Goal: Book appointment/travel/reservation

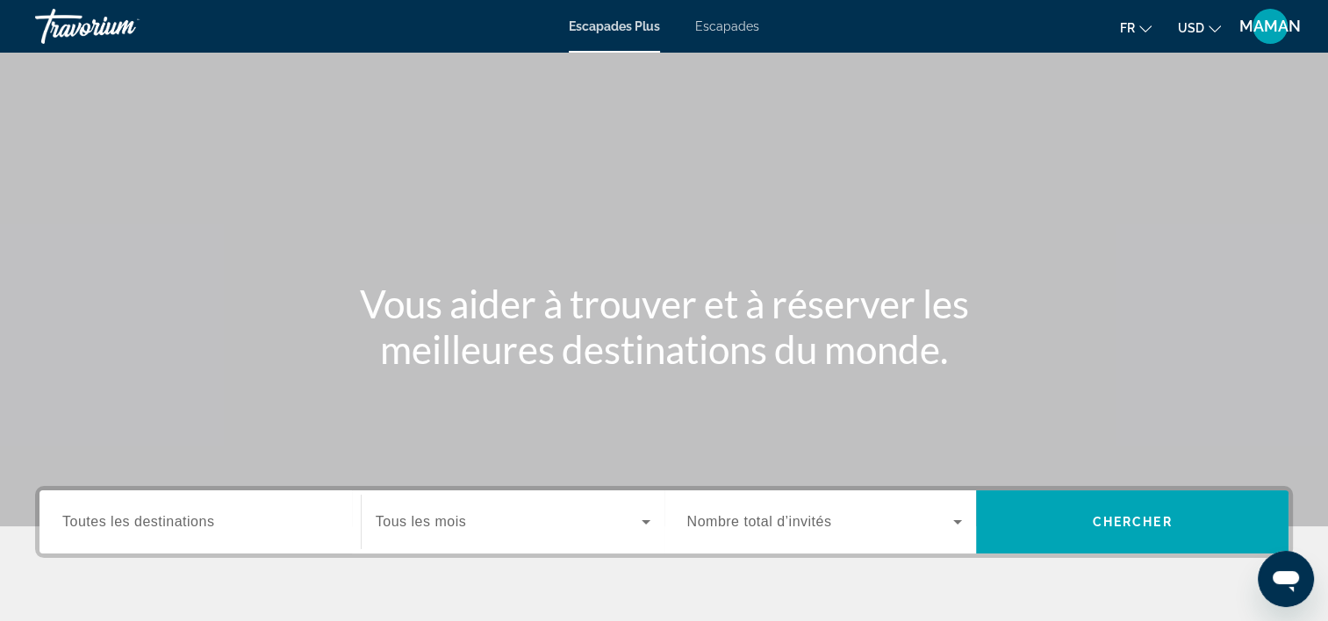
click at [746, 28] on span "Escapades" at bounding box center [727, 26] width 64 height 14
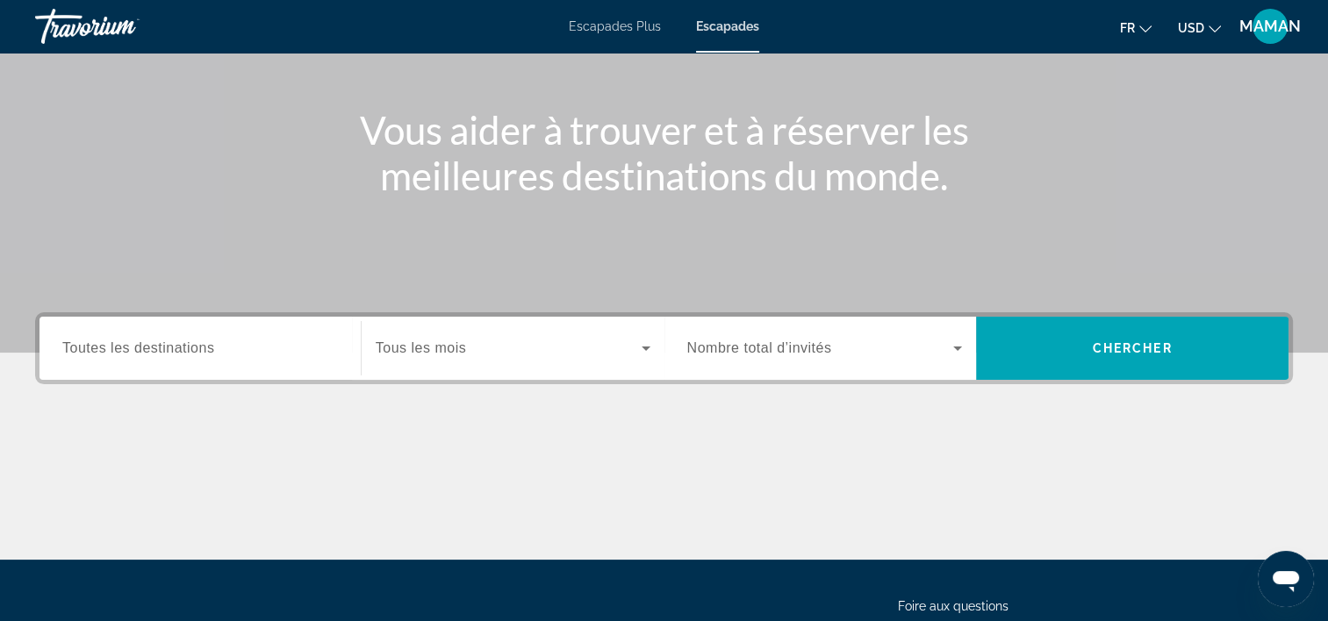
scroll to position [263, 0]
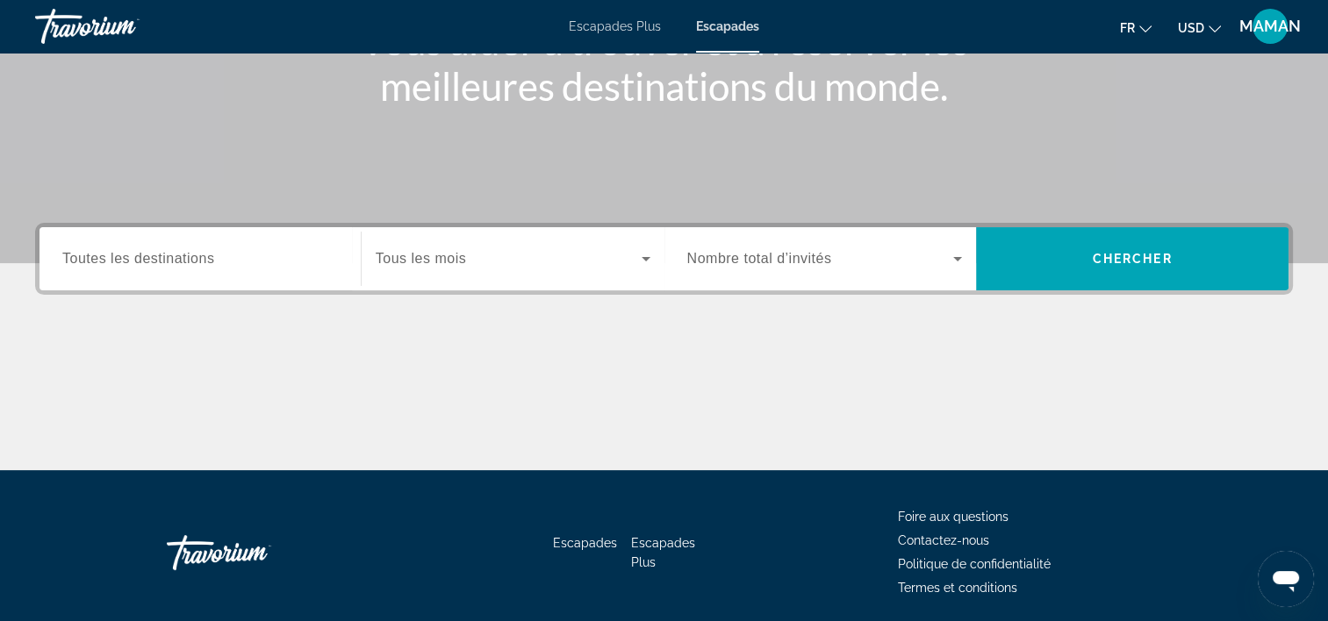
click at [610, 249] on span "Widget de recherche" at bounding box center [509, 258] width 266 height 21
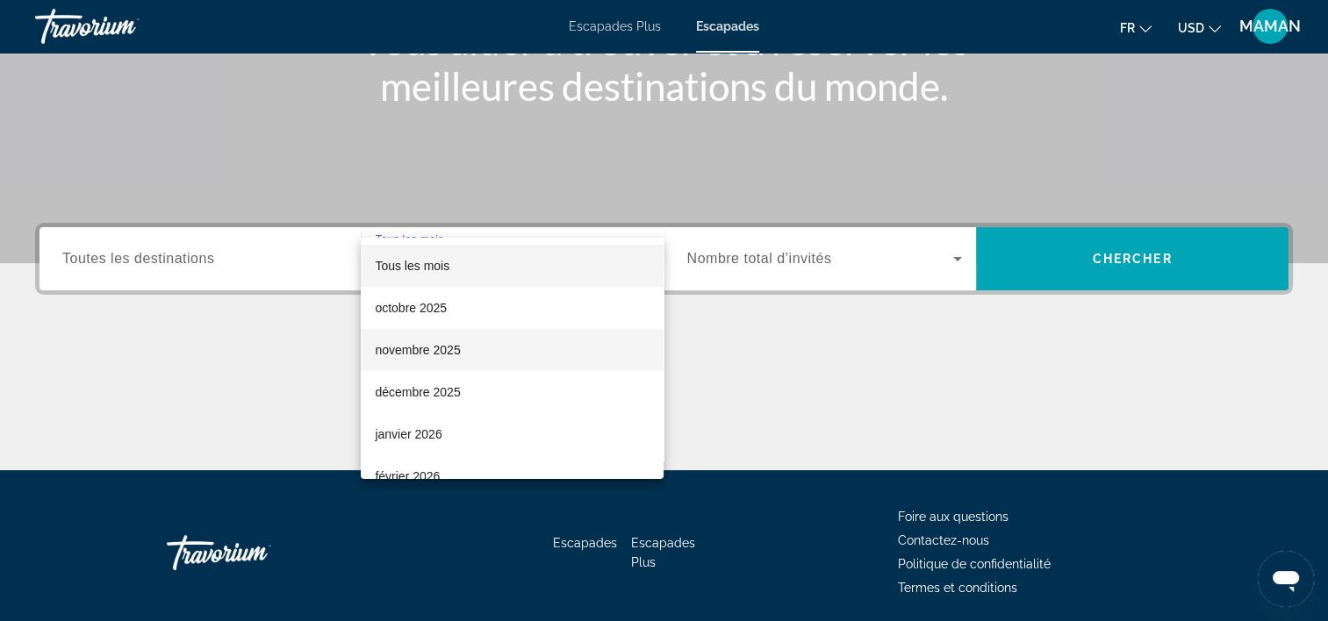
scroll to position [326, 0]
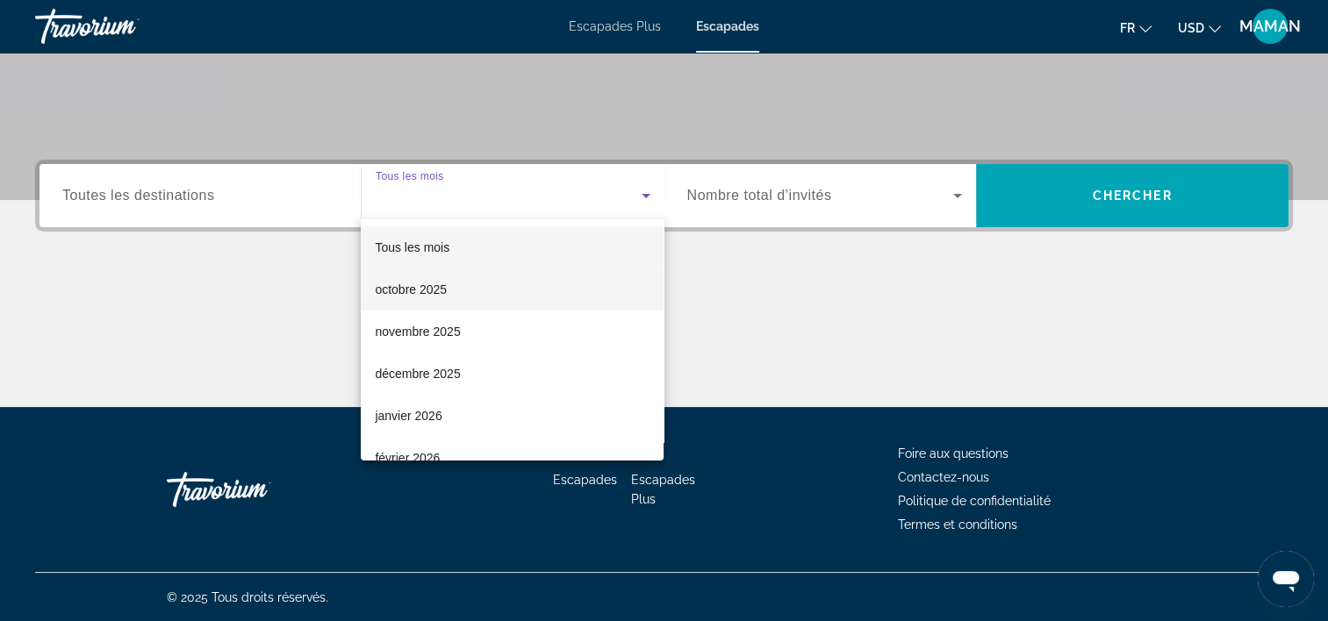
click at [418, 291] on font "octobre 2025" at bounding box center [411, 290] width 72 height 14
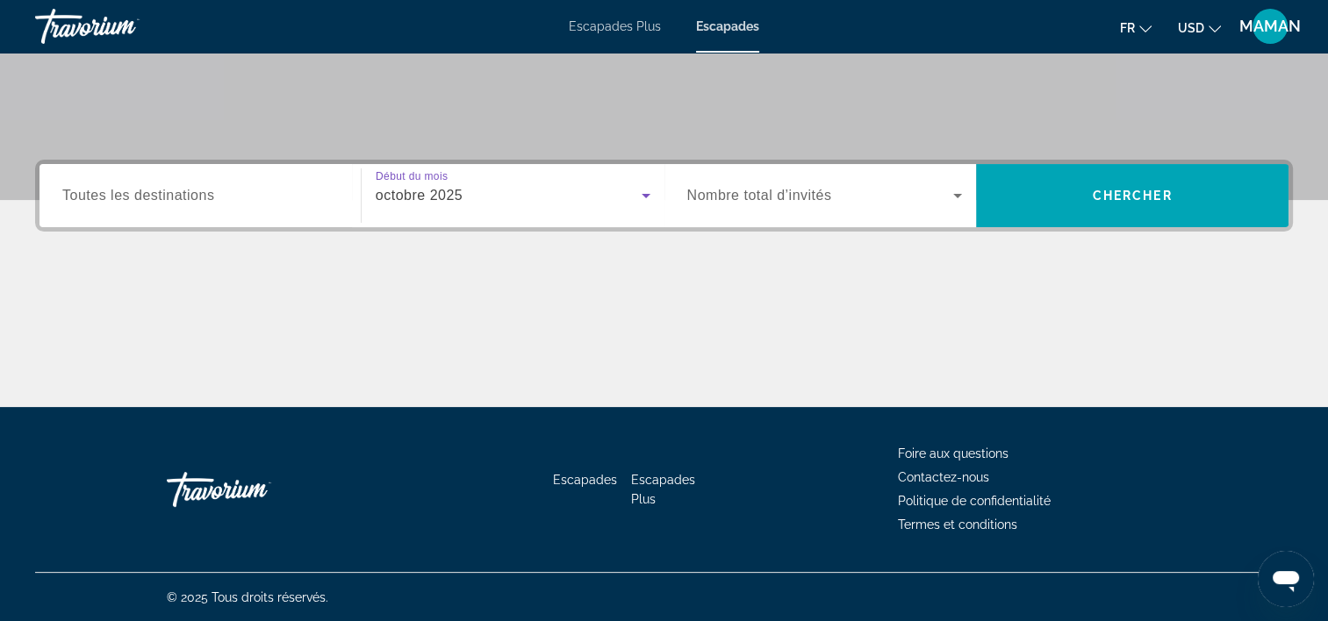
click at [822, 204] on span "Widget de recherche" at bounding box center [820, 195] width 267 height 21
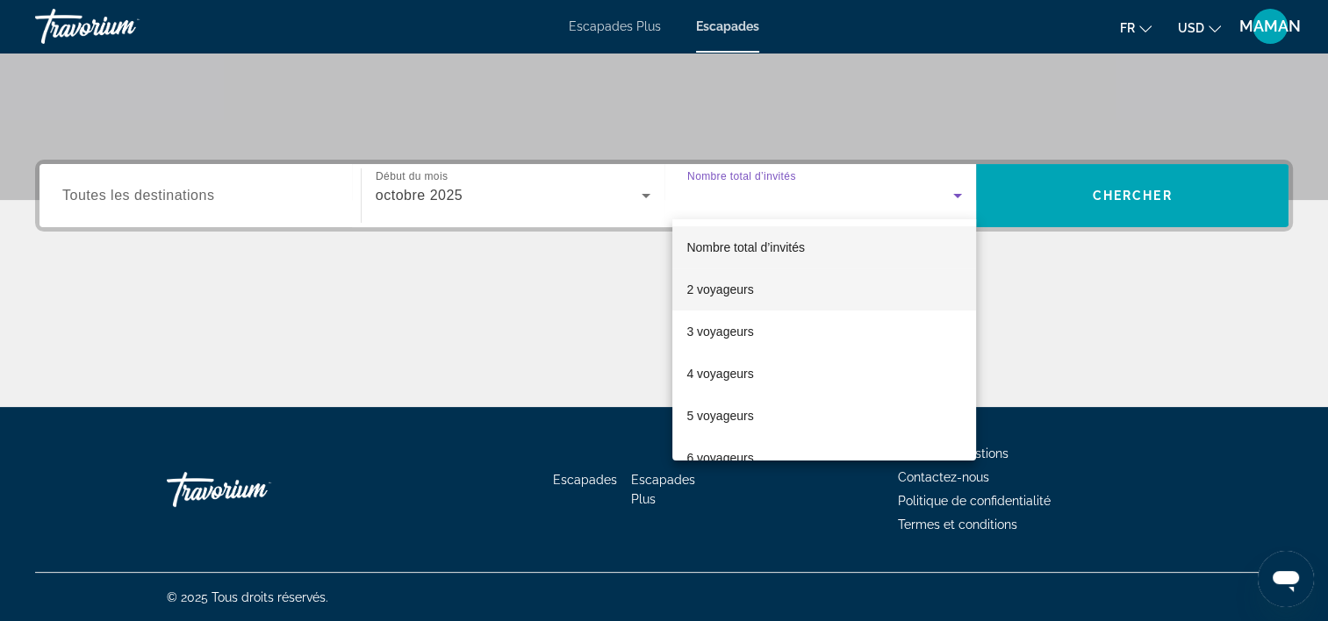
click at [757, 288] on mat-option "2 voyageurs" at bounding box center [824, 290] width 304 height 42
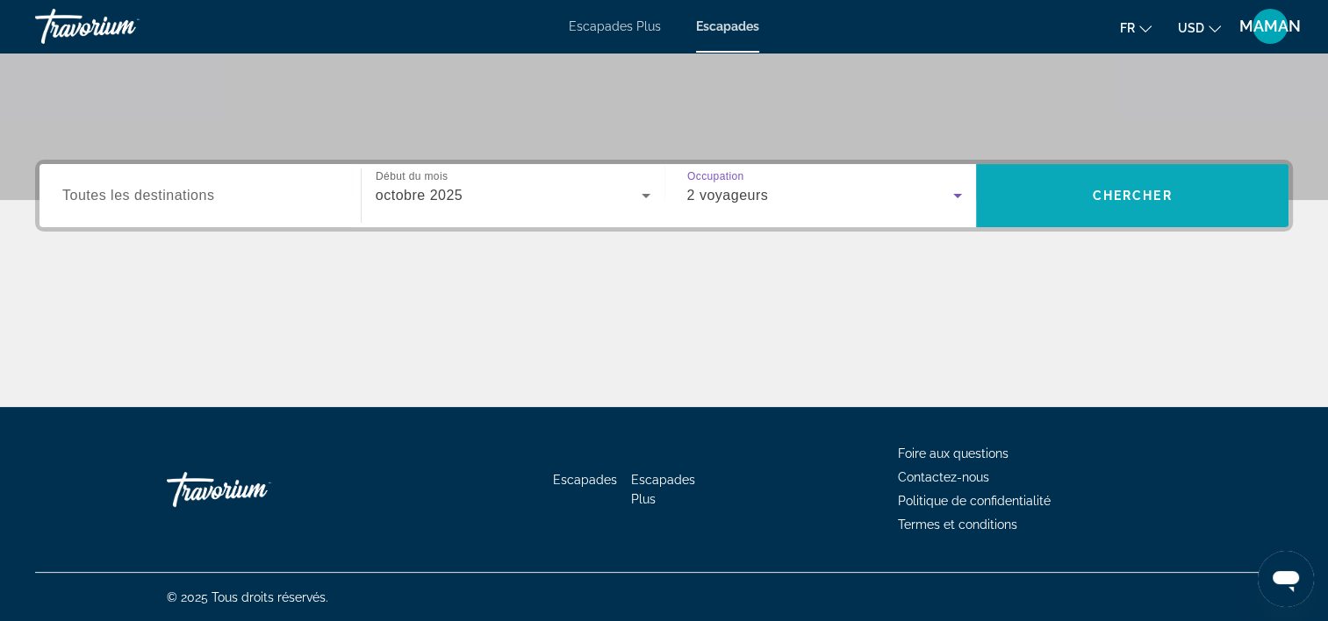
click at [1104, 181] on span "Rechercher" at bounding box center [1132, 196] width 312 height 42
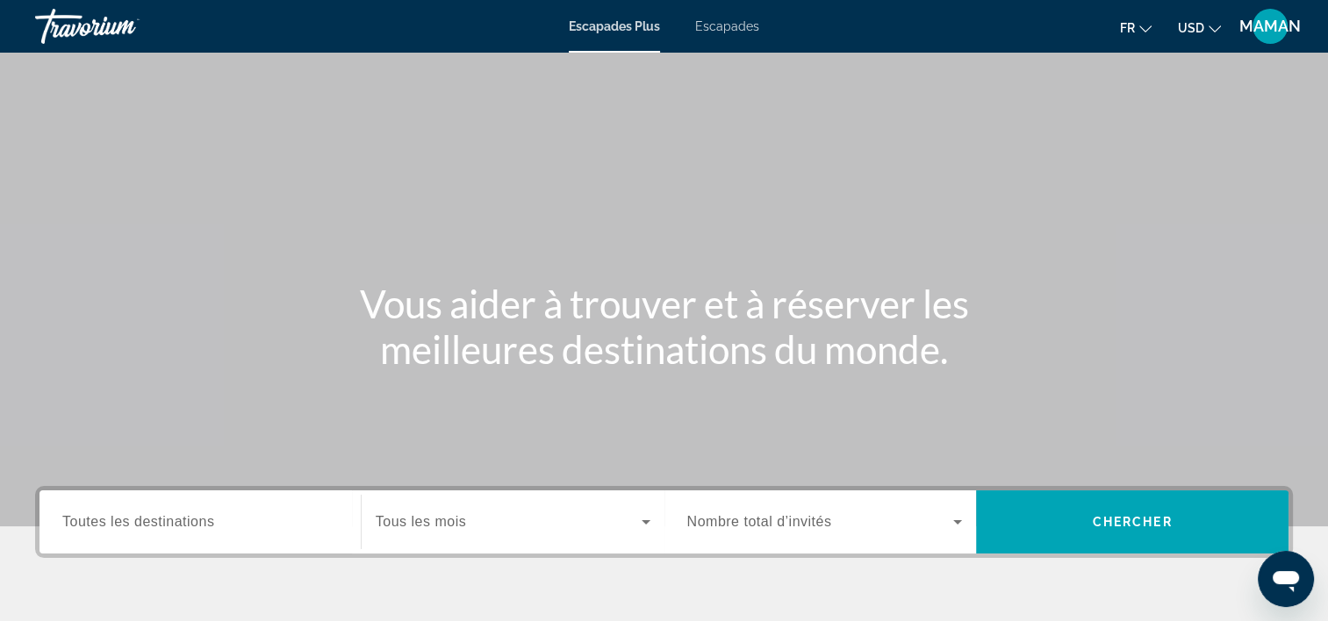
click at [699, 28] on span "Escapades" at bounding box center [727, 26] width 64 height 14
click at [481, 529] on span "Widget de recherche" at bounding box center [509, 522] width 266 height 21
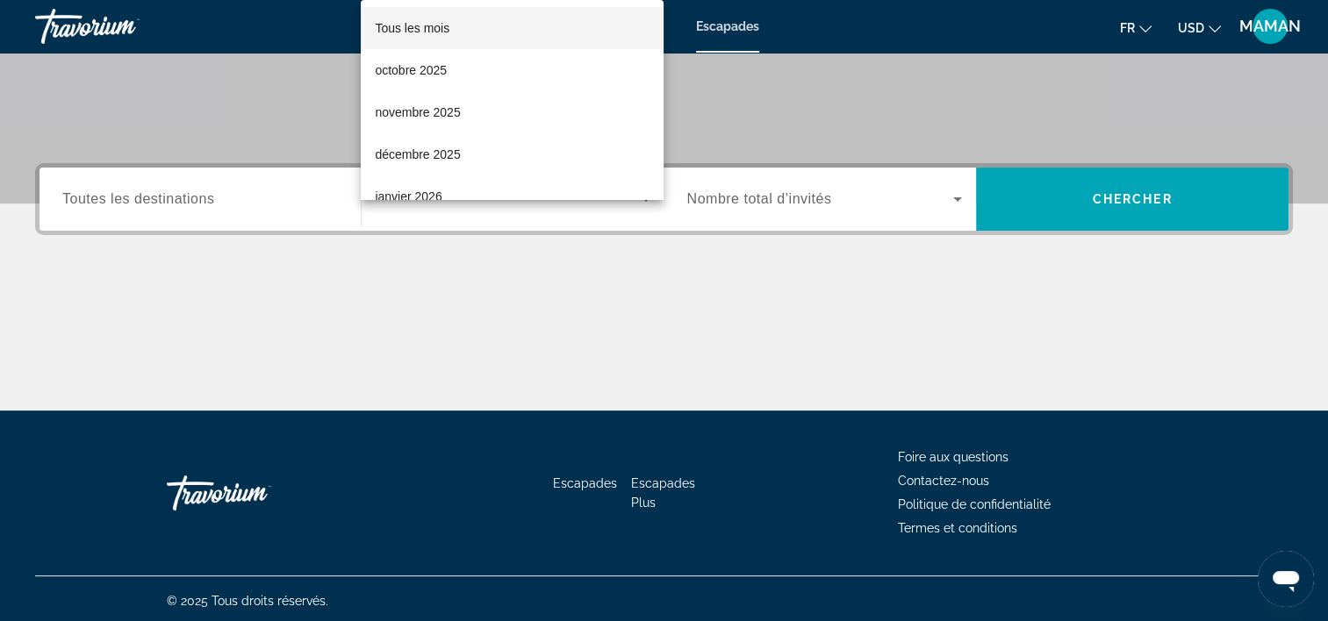
scroll to position [326, 0]
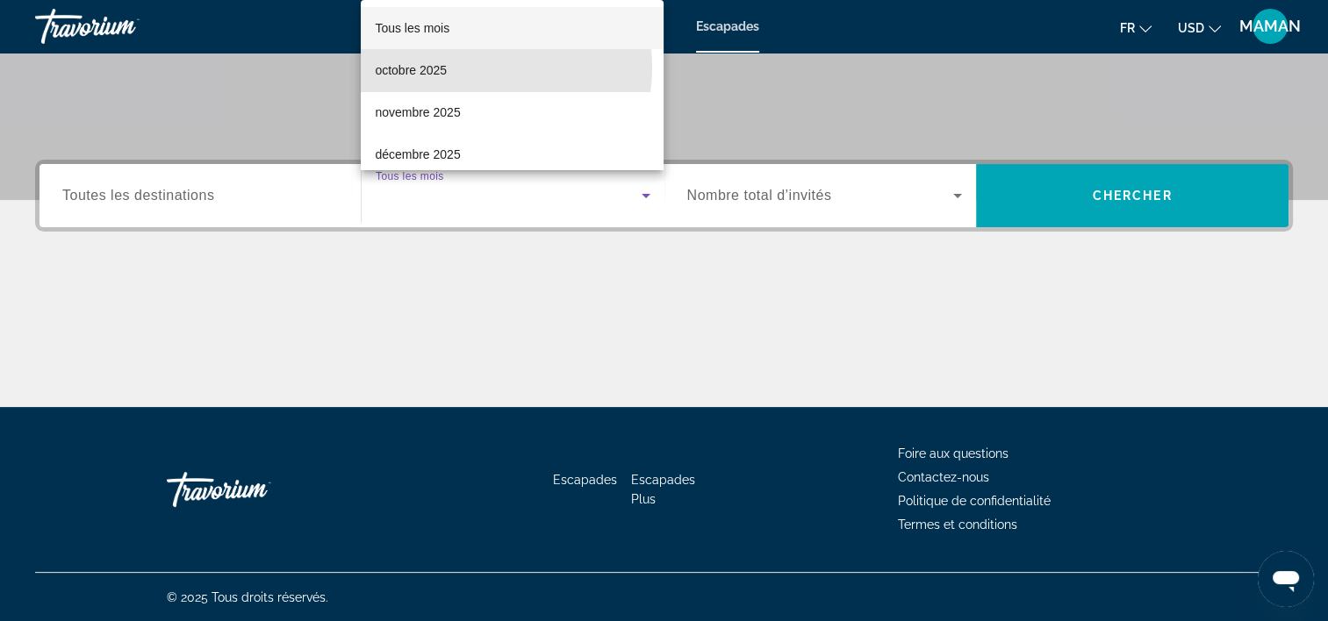
drag, startPoint x: 477, startPoint y: 68, endPoint x: 624, endPoint y: 98, distance: 149.7
click at [477, 67] on mat-option "octobre 2025" at bounding box center [512, 70] width 303 height 42
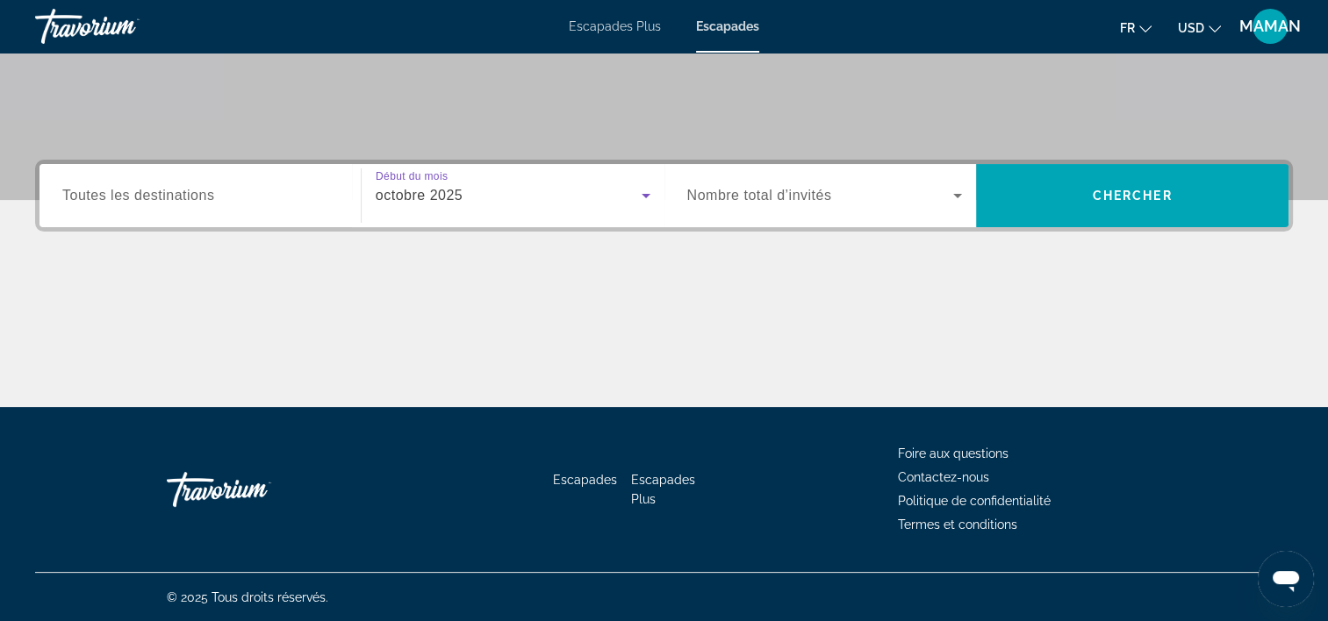
click at [906, 200] on span "Widget de recherche" at bounding box center [820, 195] width 267 height 21
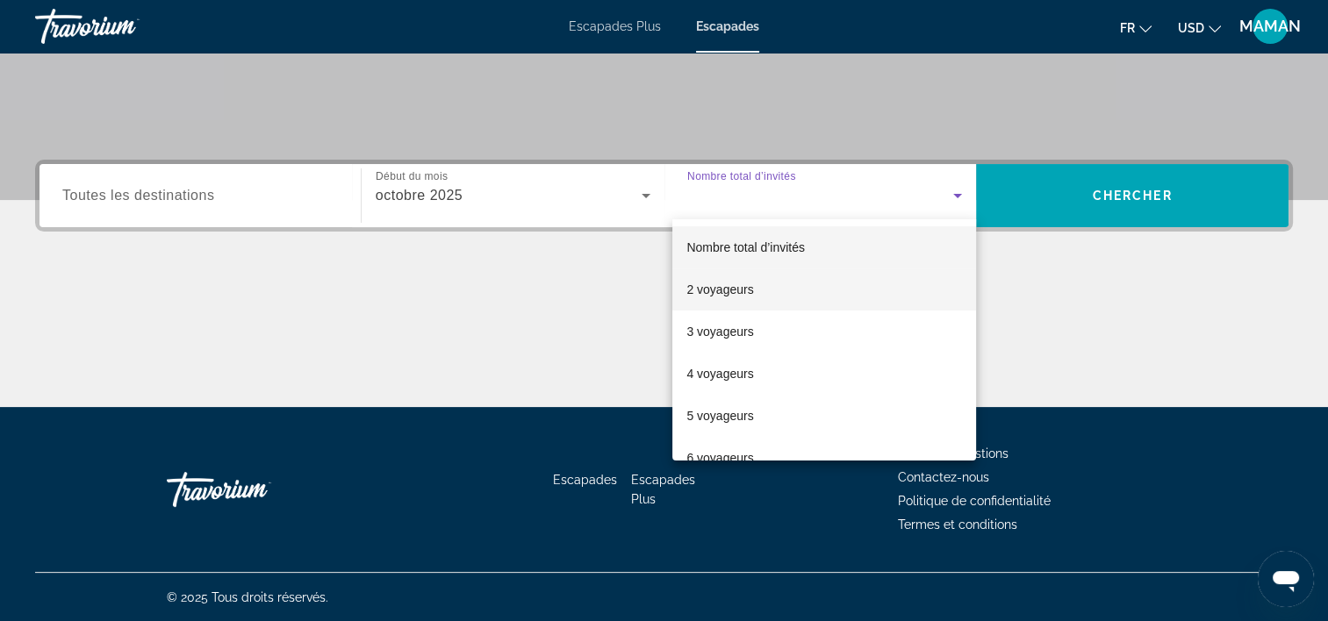
click at [752, 285] on mat-option "2 voyageurs" at bounding box center [824, 290] width 304 height 42
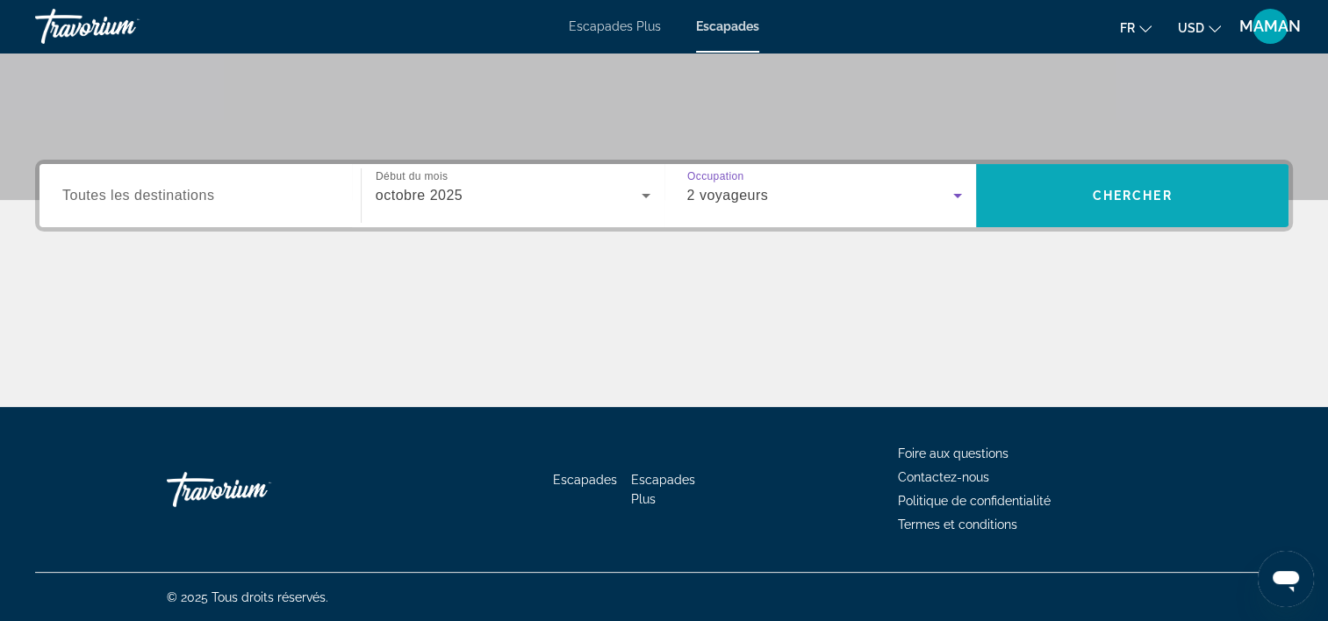
click at [1190, 186] on span "Rechercher" at bounding box center [1132, 196] width 312 height 42
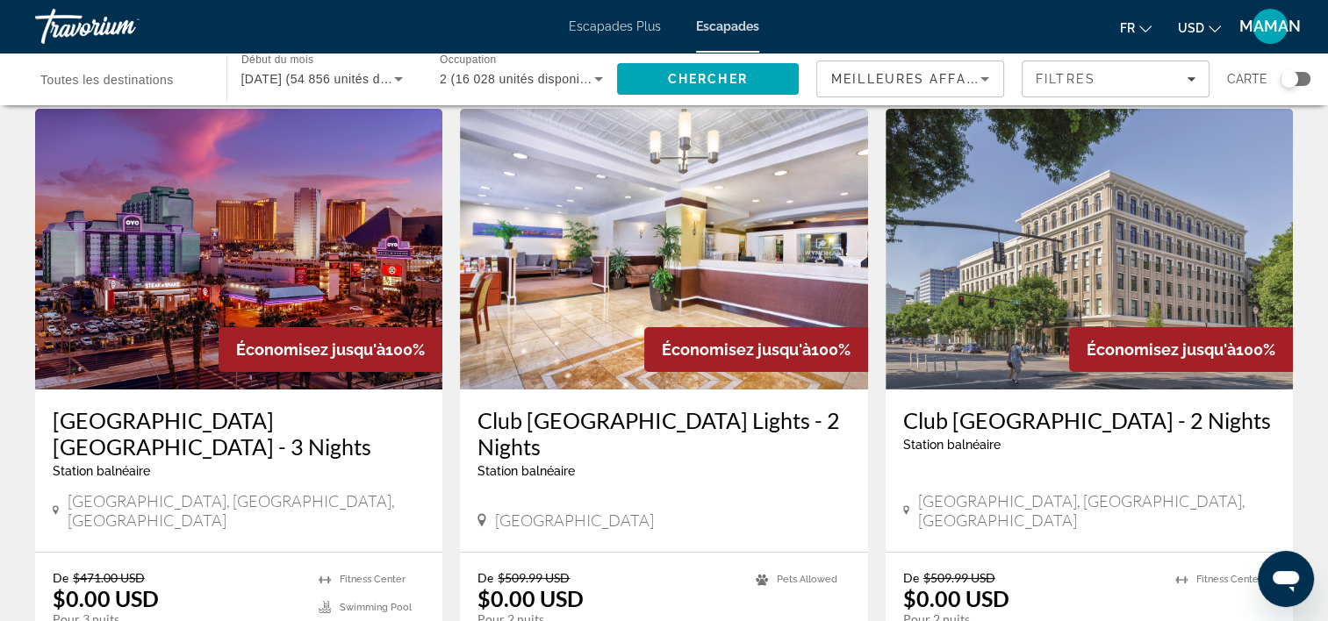
scroll to position [175, 0]
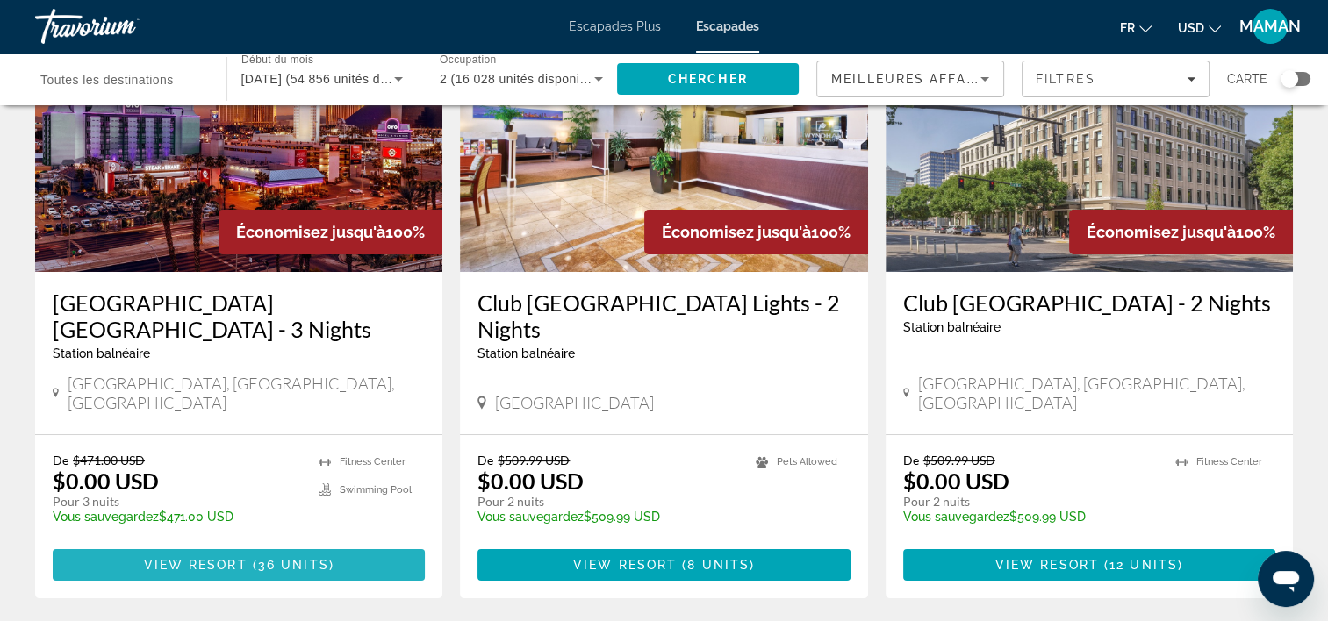
click at [216, 558] on span "View Resort" at bounding box center [196, 565] width 104 height 14
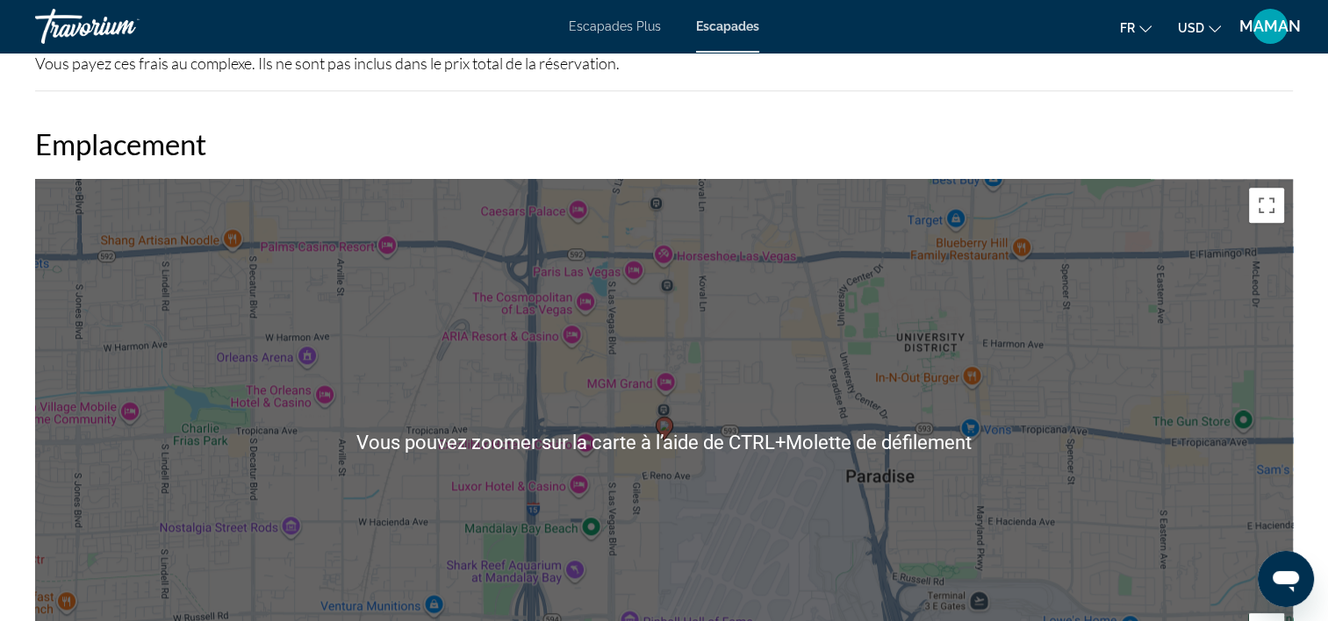
scroll to position [2018, 0]
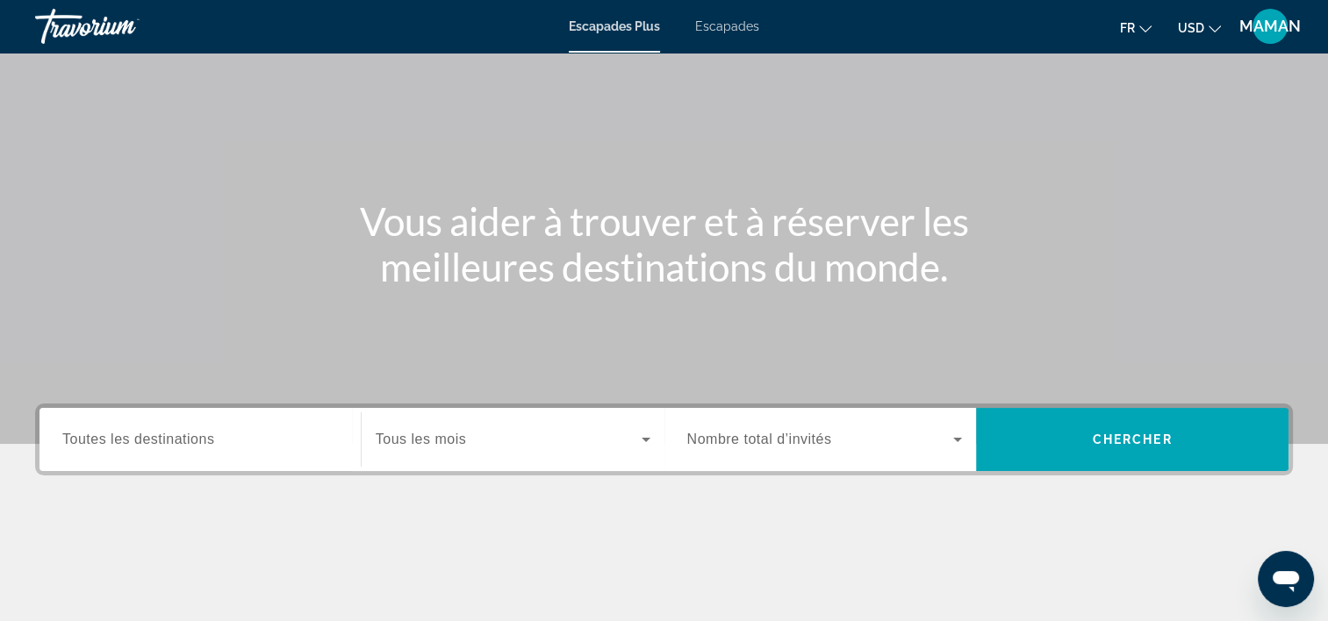
scroll to position [175, 0]
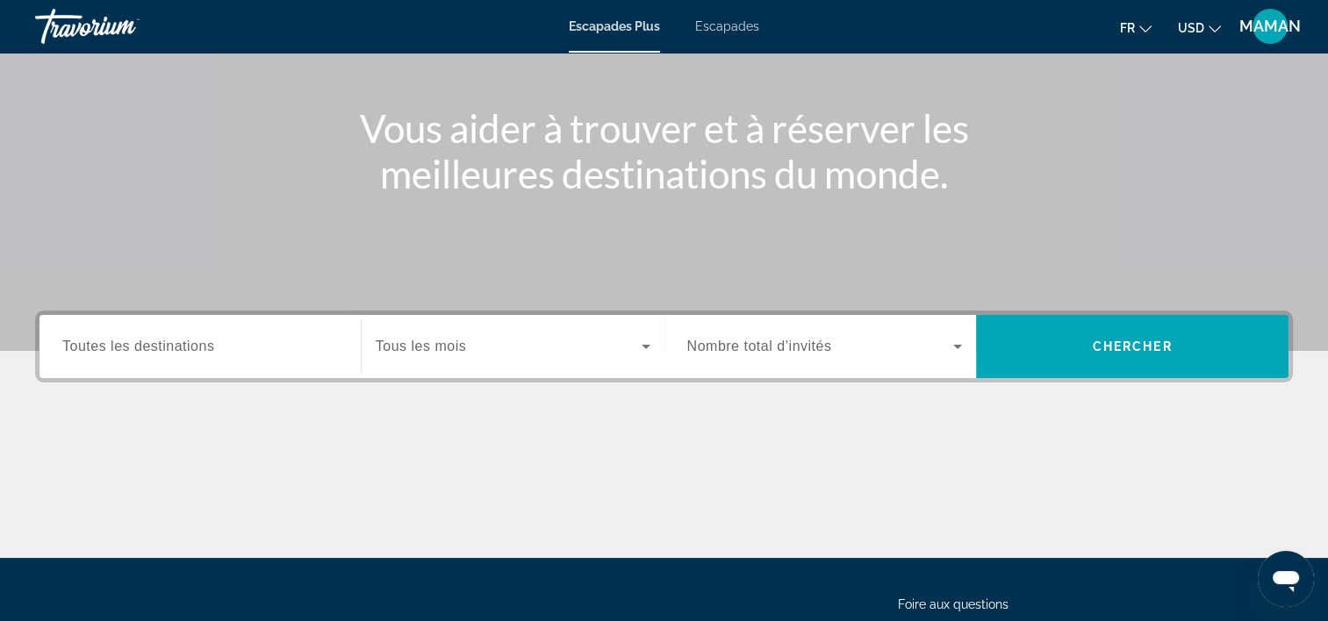
click at [733, 25] on span "Escapades" at bounding box center [727, 26] width 64 height 14
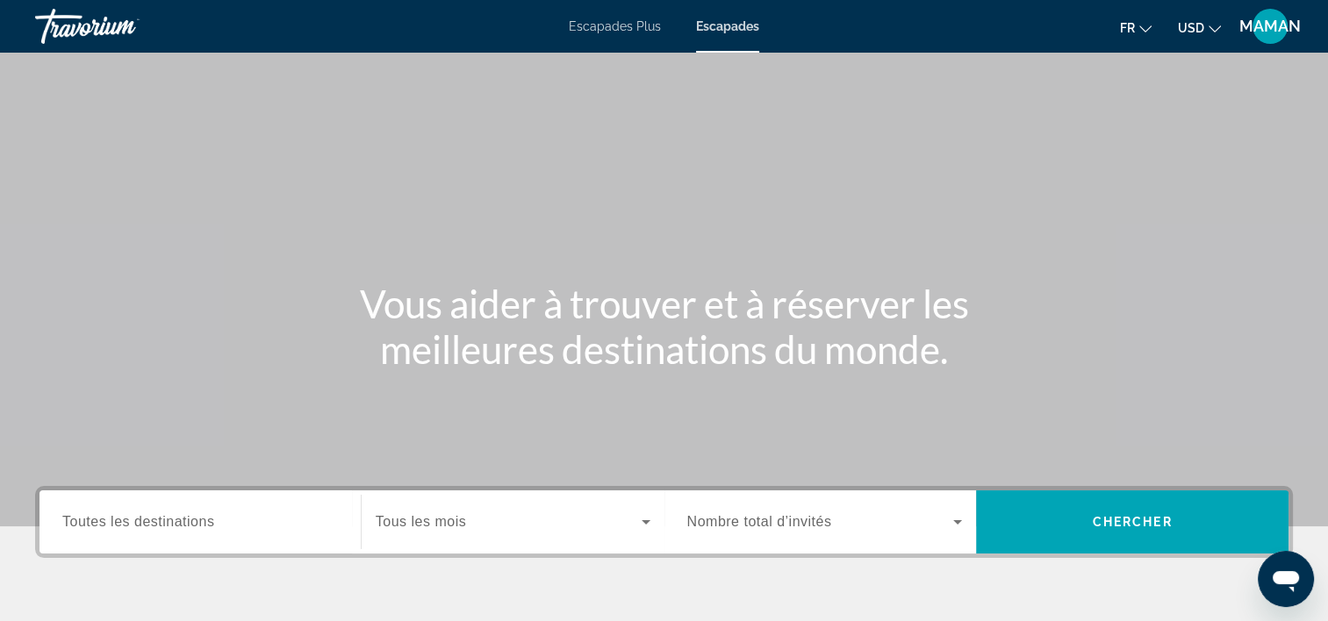
click at [494, 505] on div "Widget de recherche" at bounding box center [513, 522] width 275 height 49
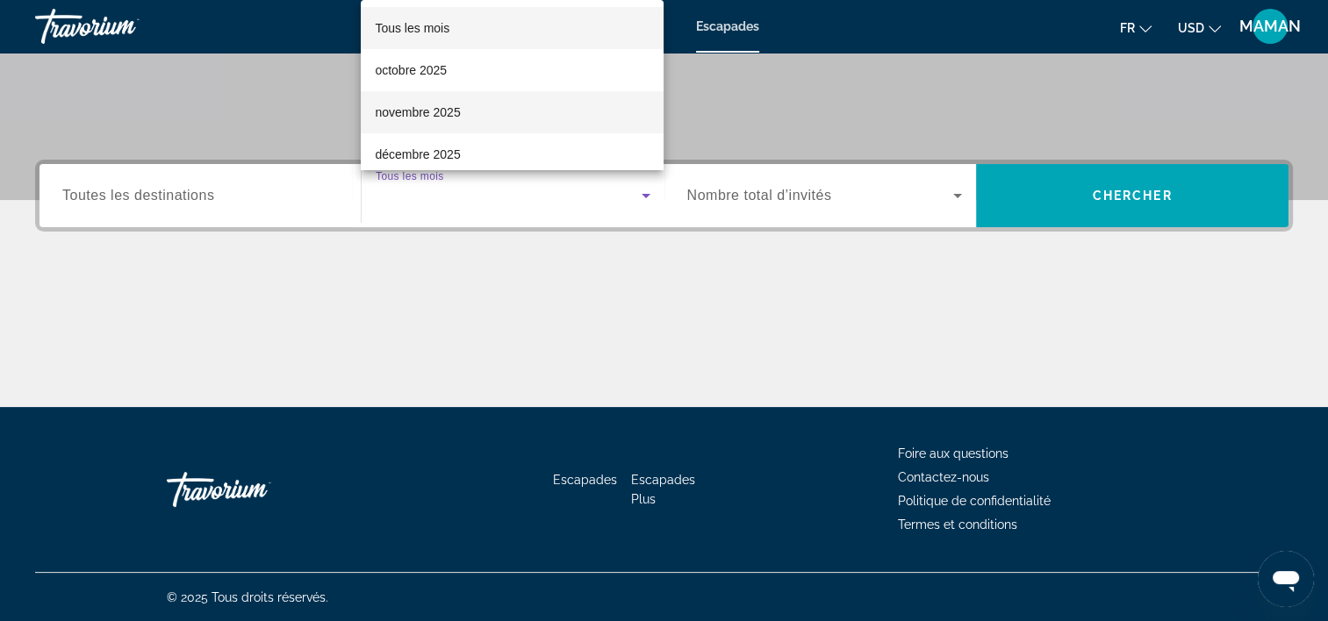
scroll to position [326, 0]
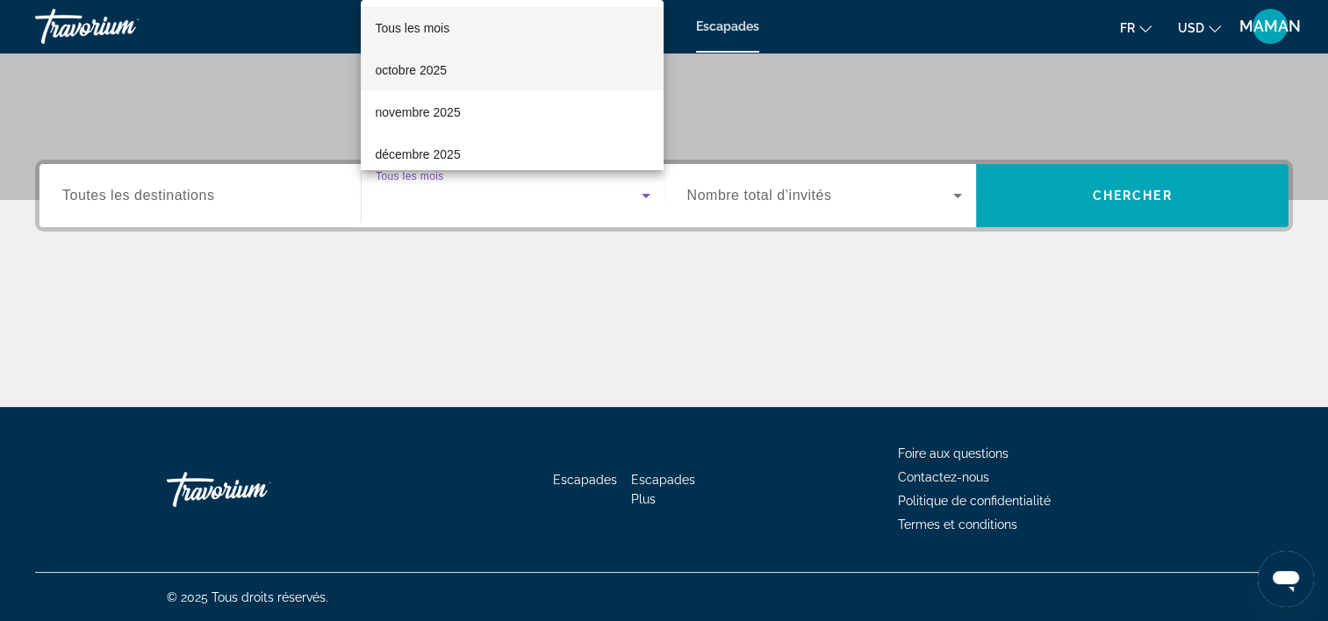
click at [419, 70] on font "octobre 2025" at bounding box center [411, 70] width 72 height 14
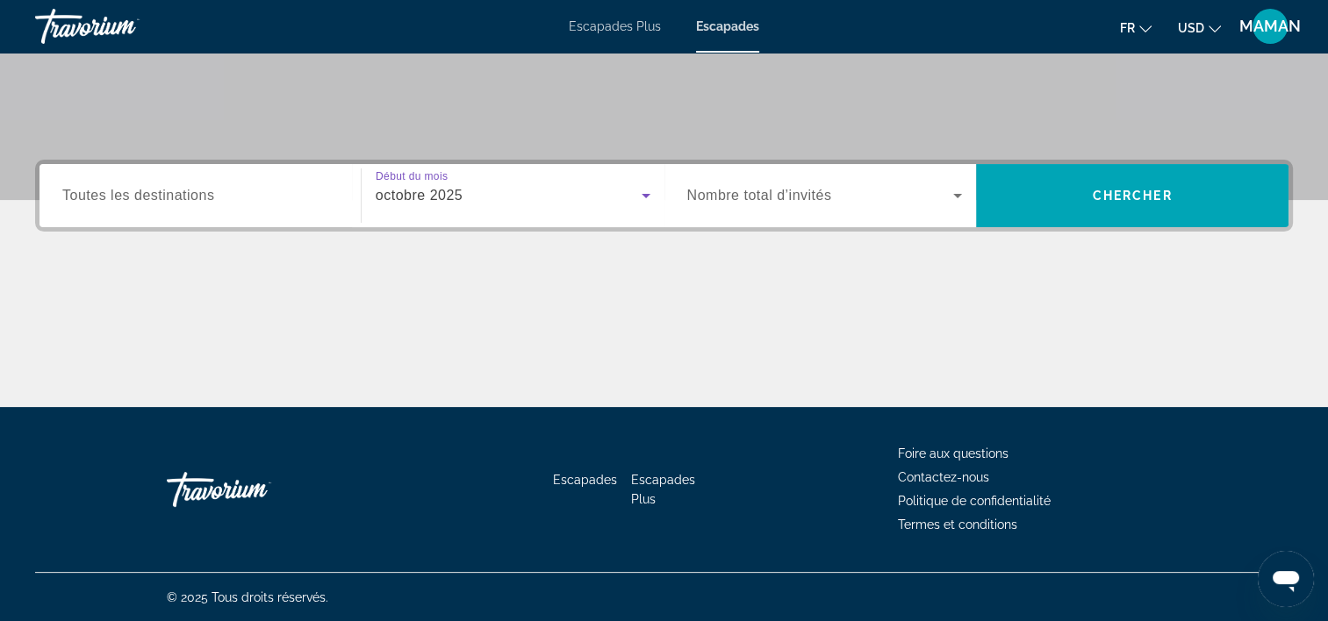
click at [788, 185] on span "Widget de recherche" at bounding box center [820, 195] width 267 height 21
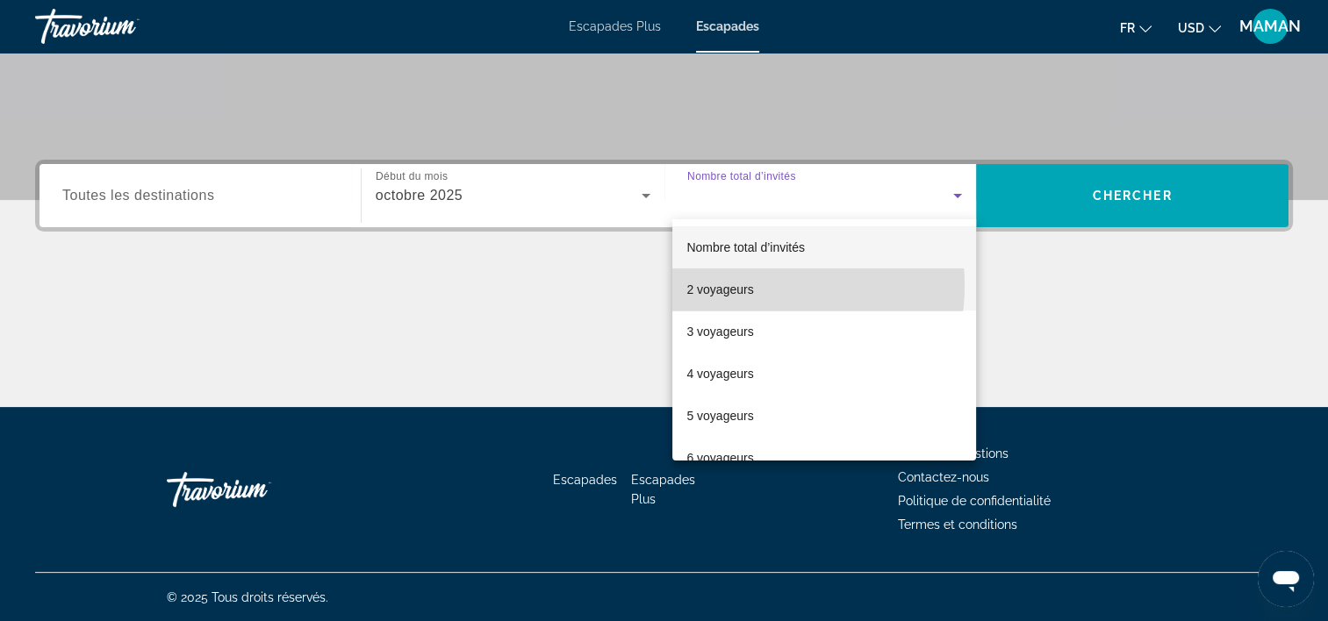
click at [737, 285] on font "2 voyageurs" at bounding box center [719, 290] width 67 height 14
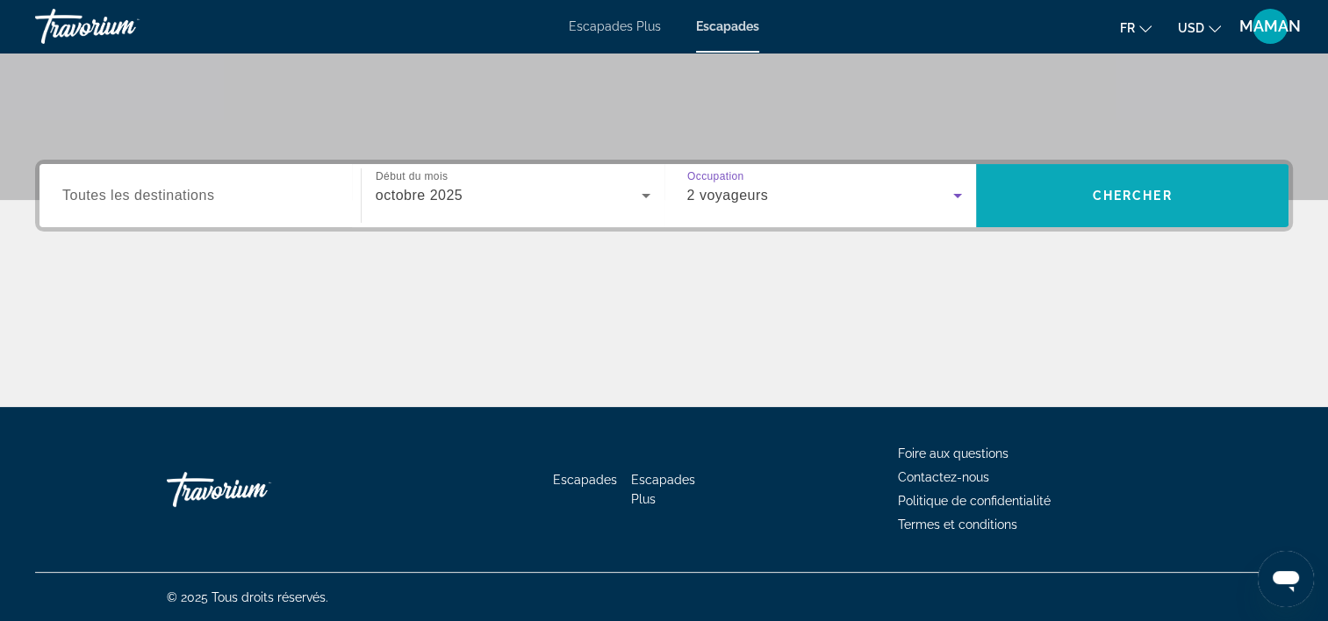
click at [1200, 201] on span "Rechercher" at bounding box center [1132, 196] width 312 height 42
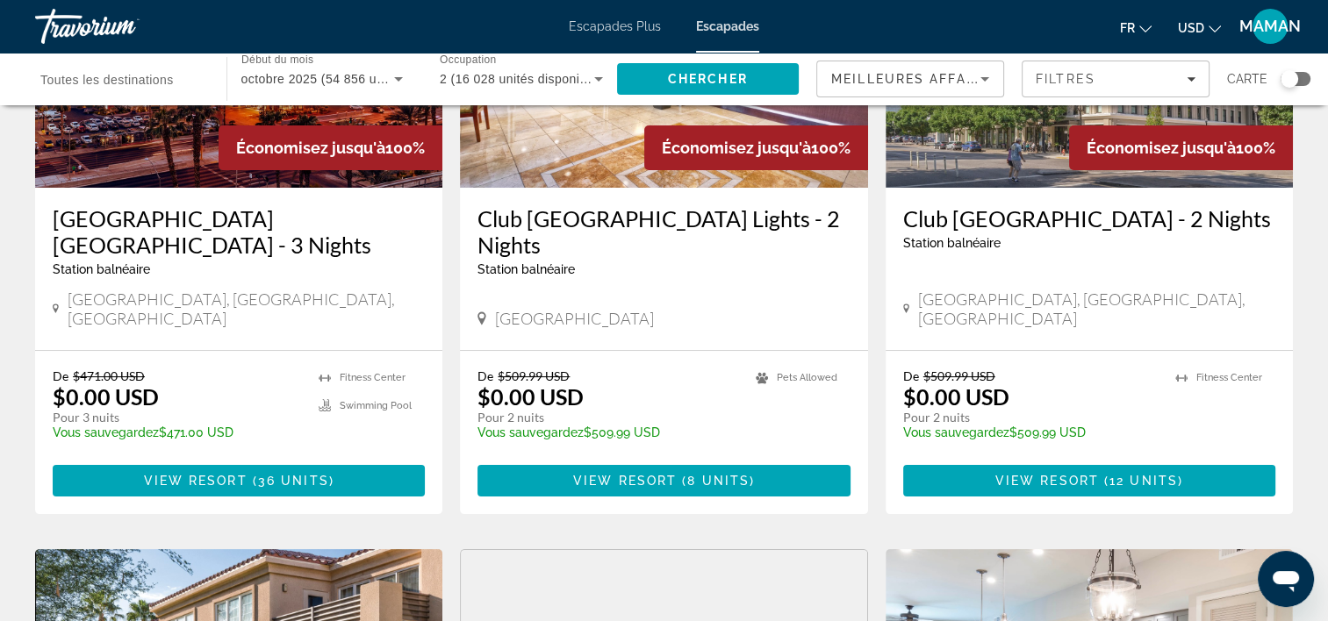
scroll to position [263, 0]
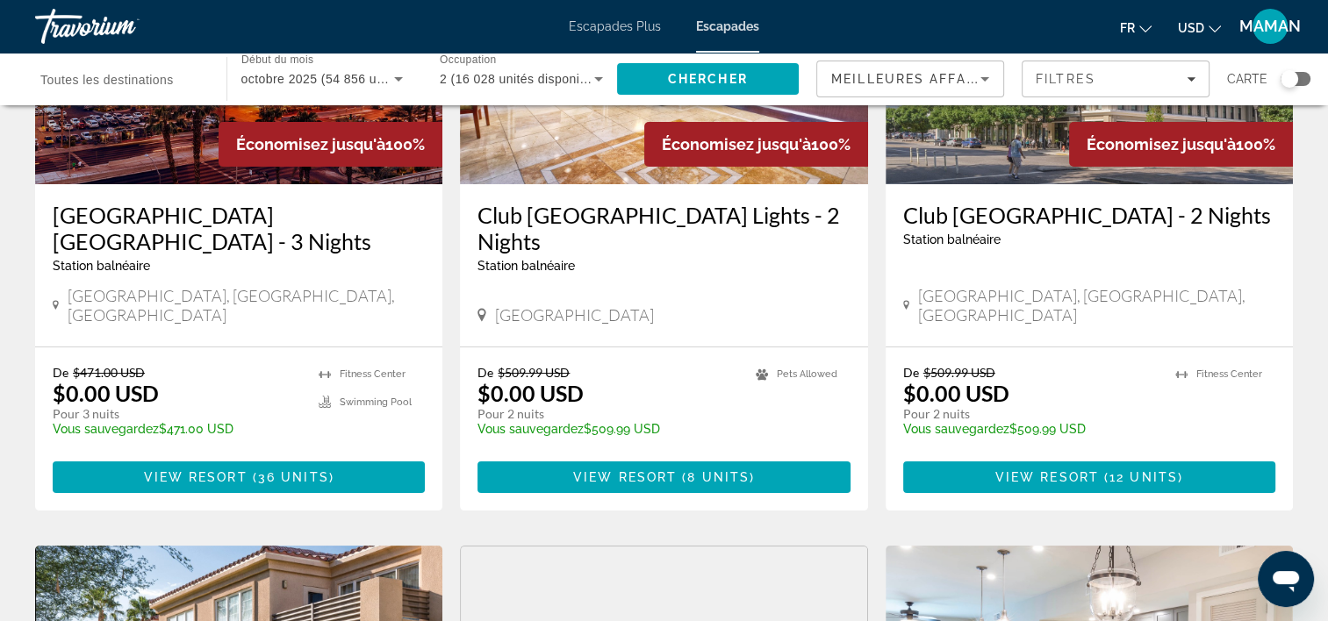
click at [223, 470] on span "View Resort" at bounding box center [196, 477] width 104 height 14
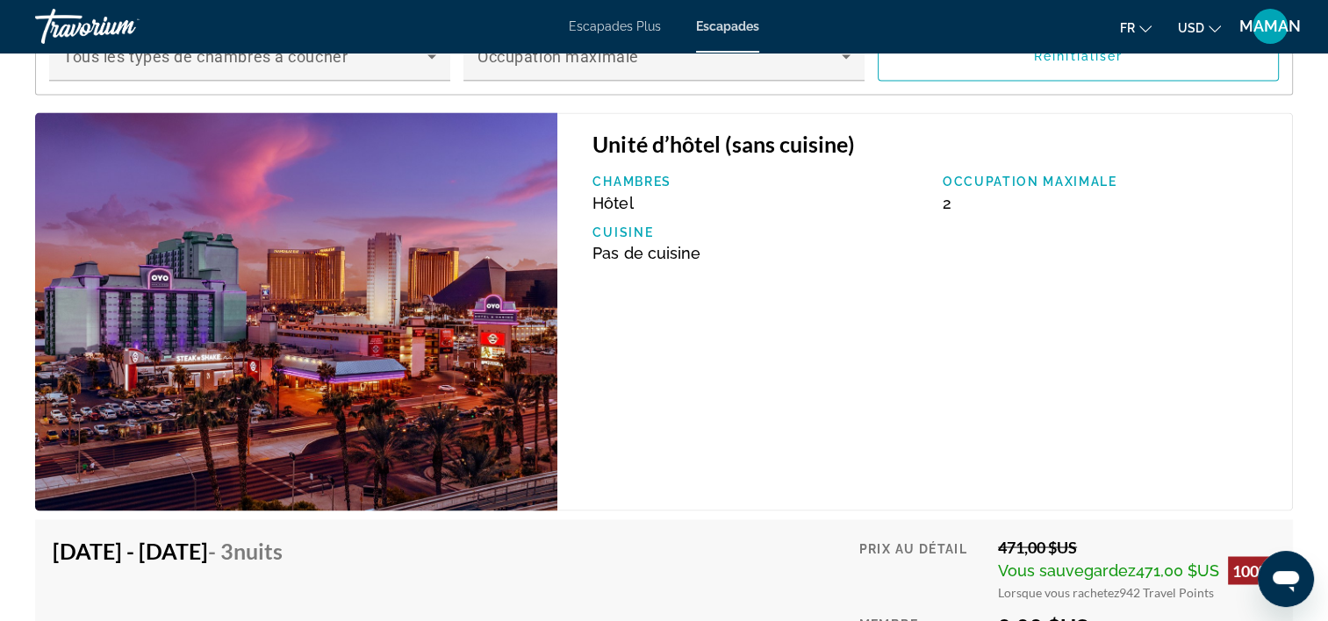
scroll to position [2896, 0]
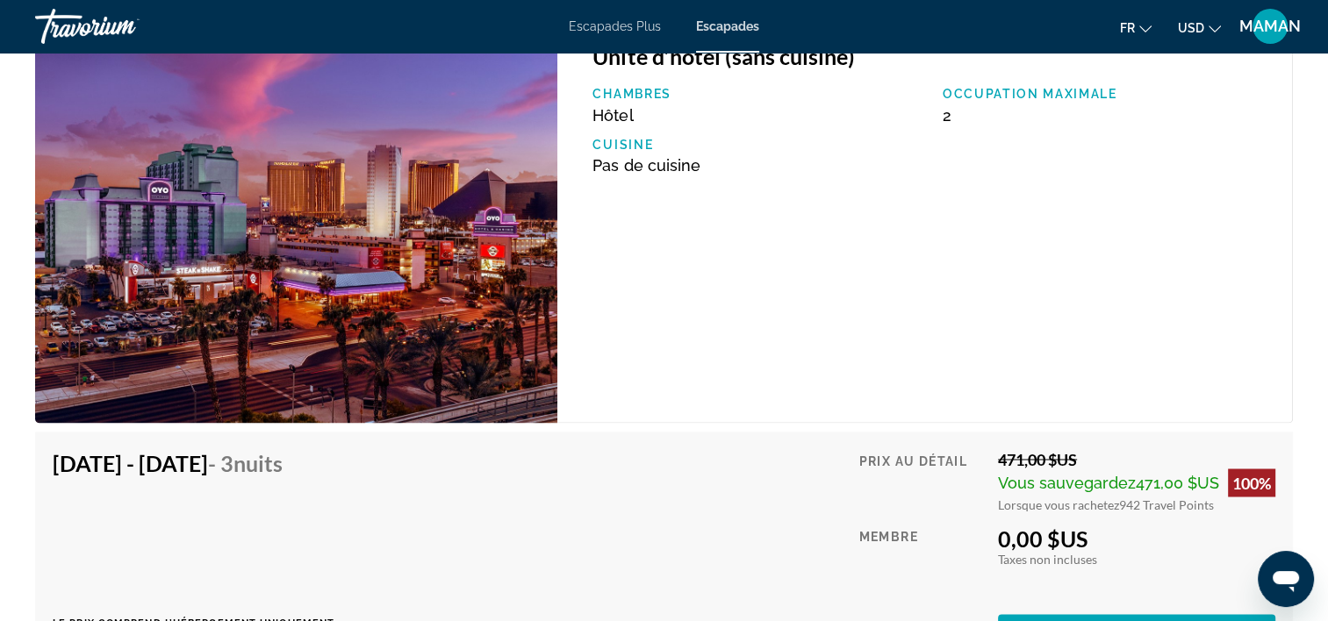
click at [1224, 272] on div "Unité d’hôtel (sans cuisine) Chambres Hôtel Occupation maximale 2 Cuisine Pas d…" at bounding box center [924, 224] width 735 height 398
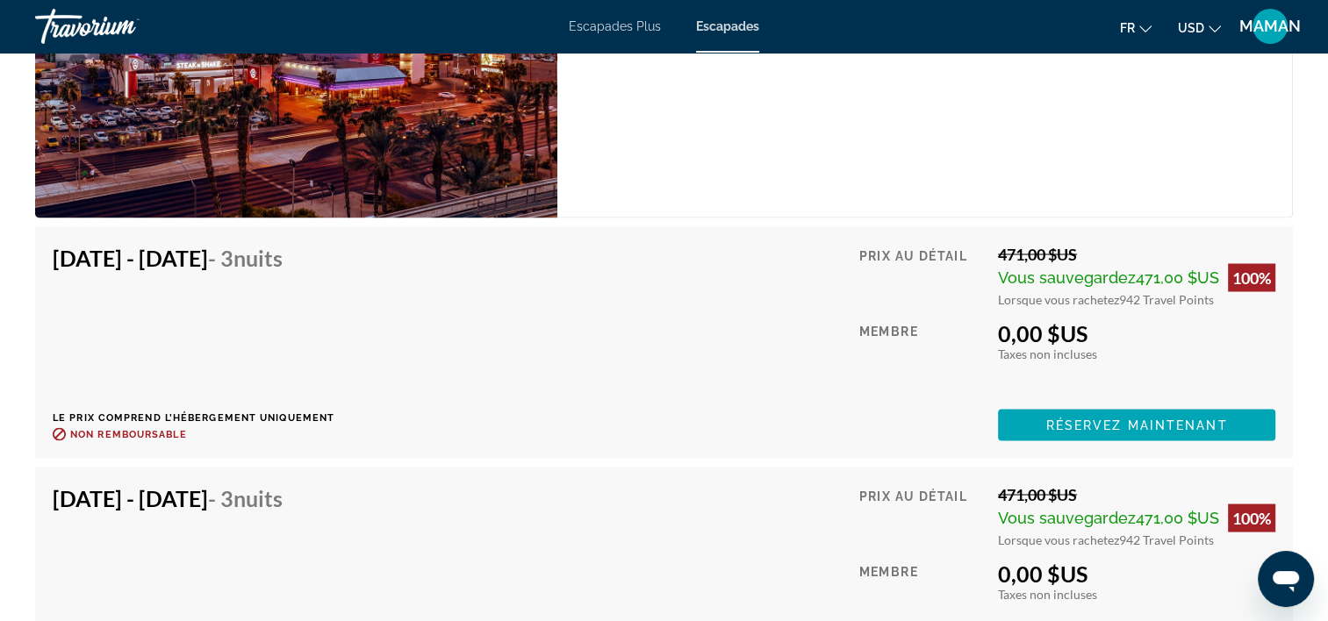
scroll to position [3159, 0]
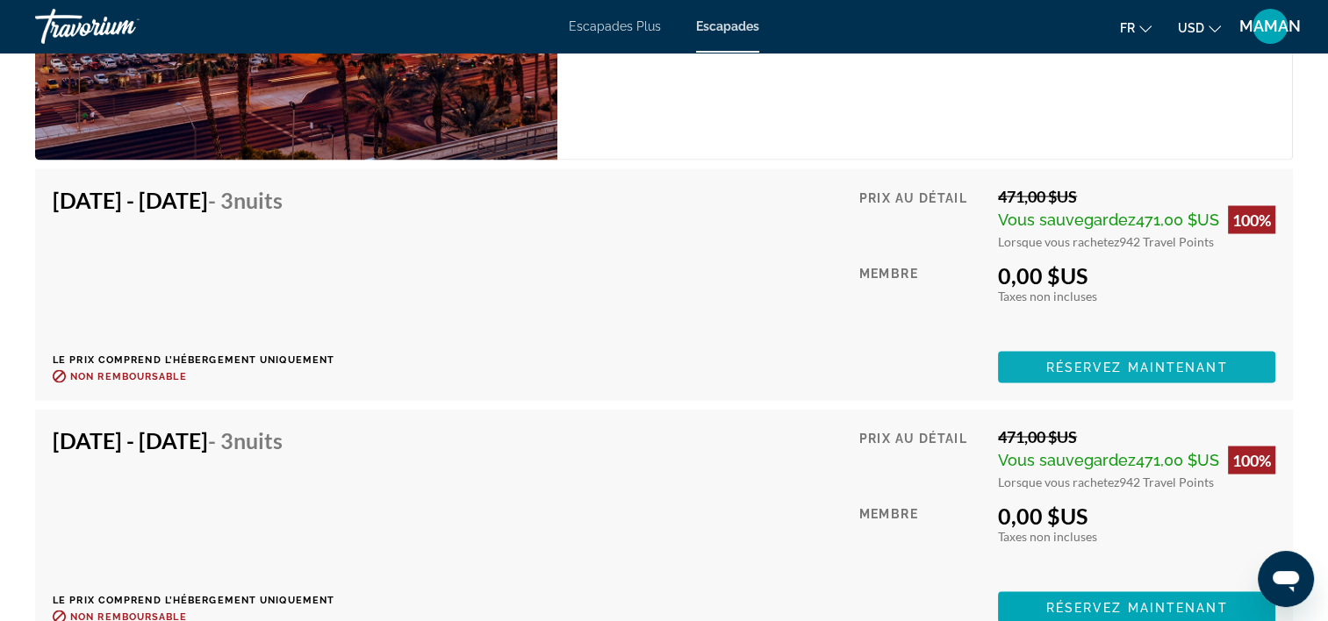
click at [1129, 366] on span "Réservez maintenant" at bounding box center [1137, 367] width 182 height 14
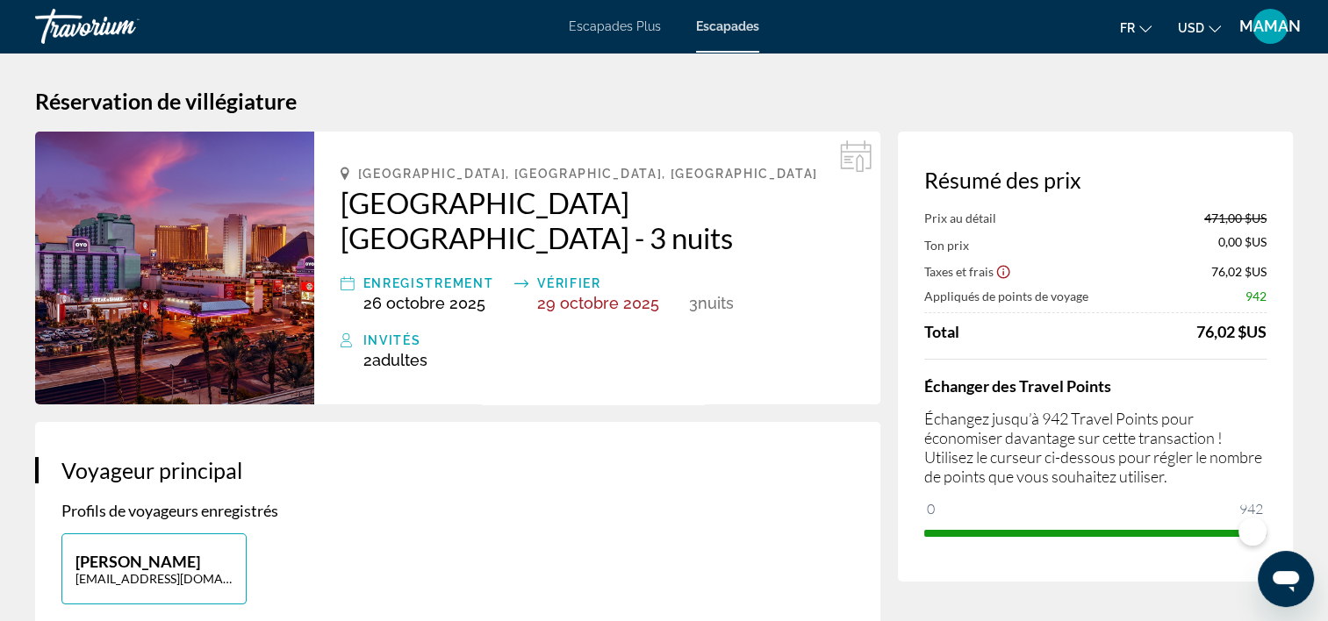
scroll to position [88, 0]
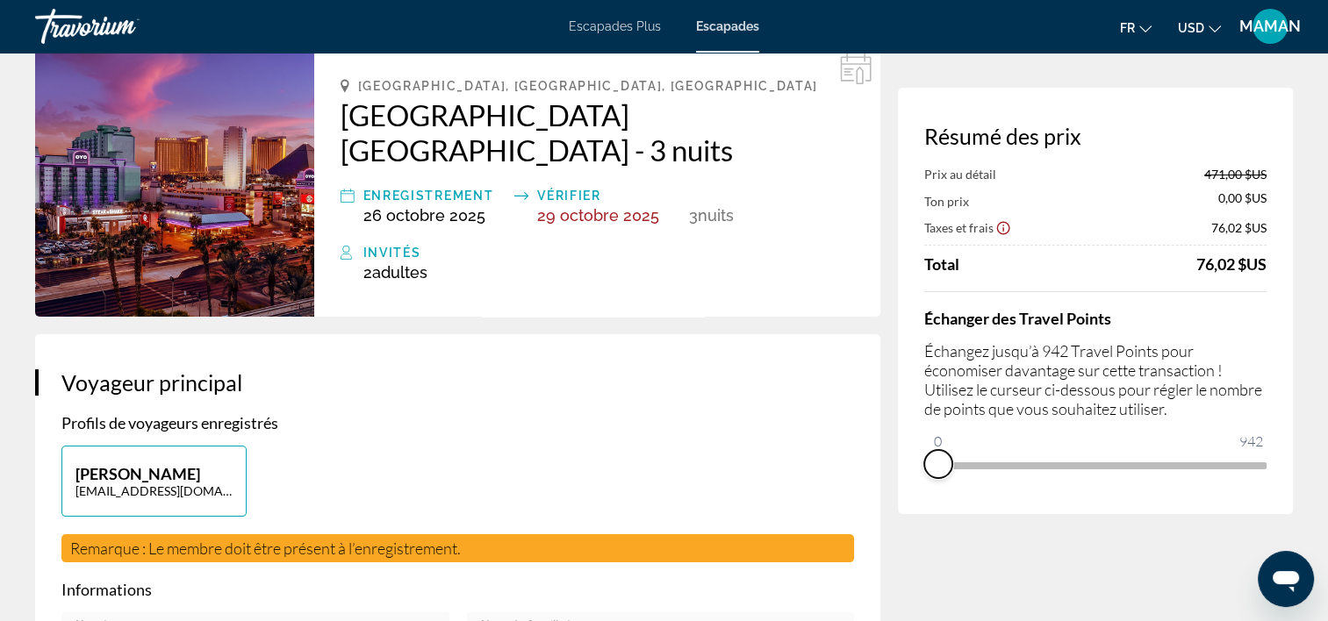
drag, startPoint x: 1250, startPoint y: 494, endPoint x: 934, endPoint y: 502, distance: 316.0
click at [934, 502] on div "Résumé des prix Prix au détail 471,00 $US Ton prix 0,00 $US Taxes et frais 76,0…" at bounding box center [1095, 301] width 395 height 426
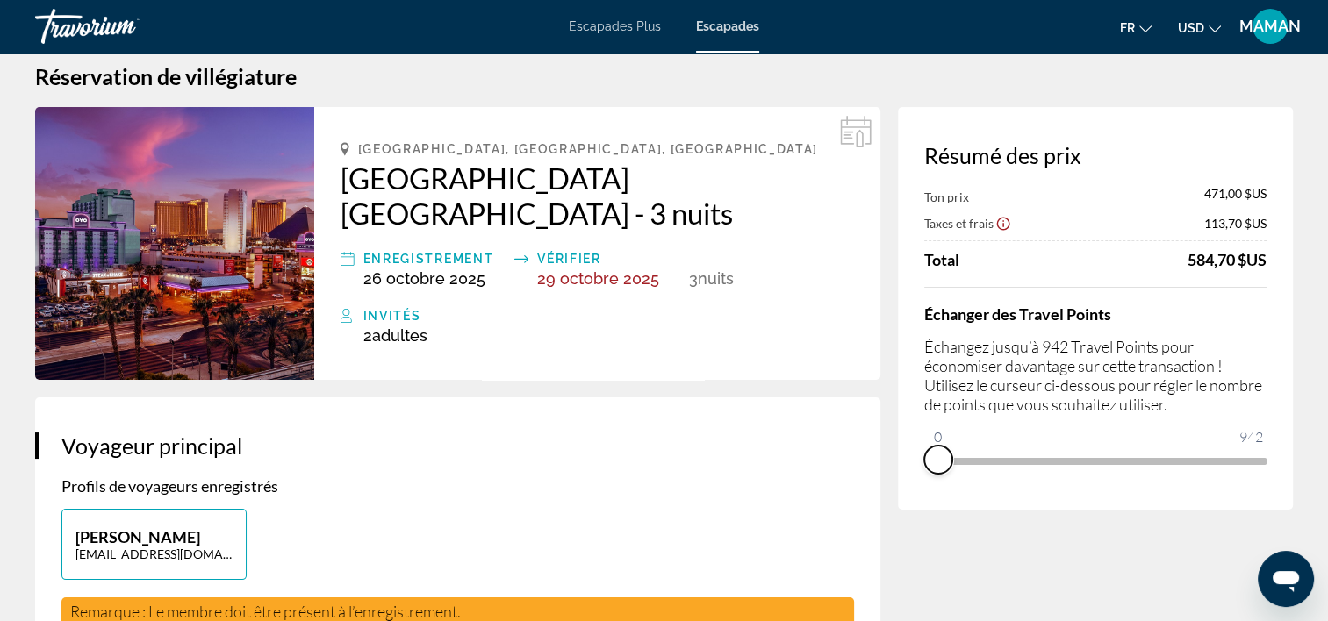
scroll to position [0, 0]
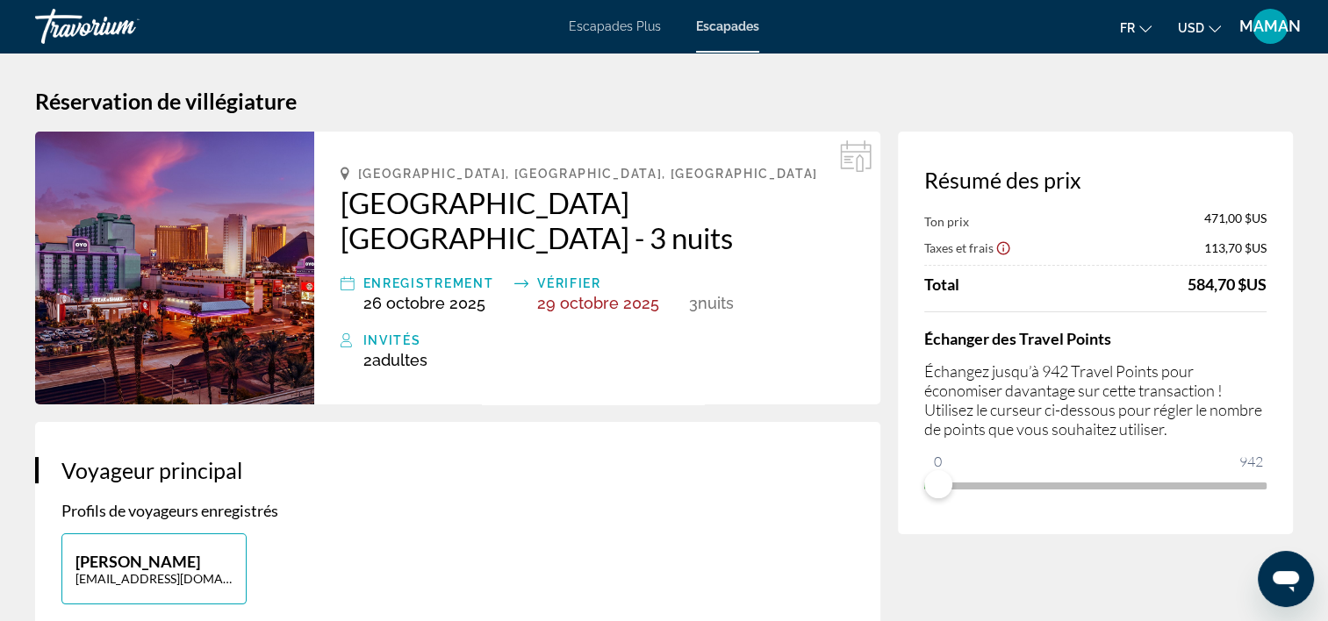
click at [1208, 32] on icon "Changer de devise" at bounding box center [1214, 29] width 12 height 12
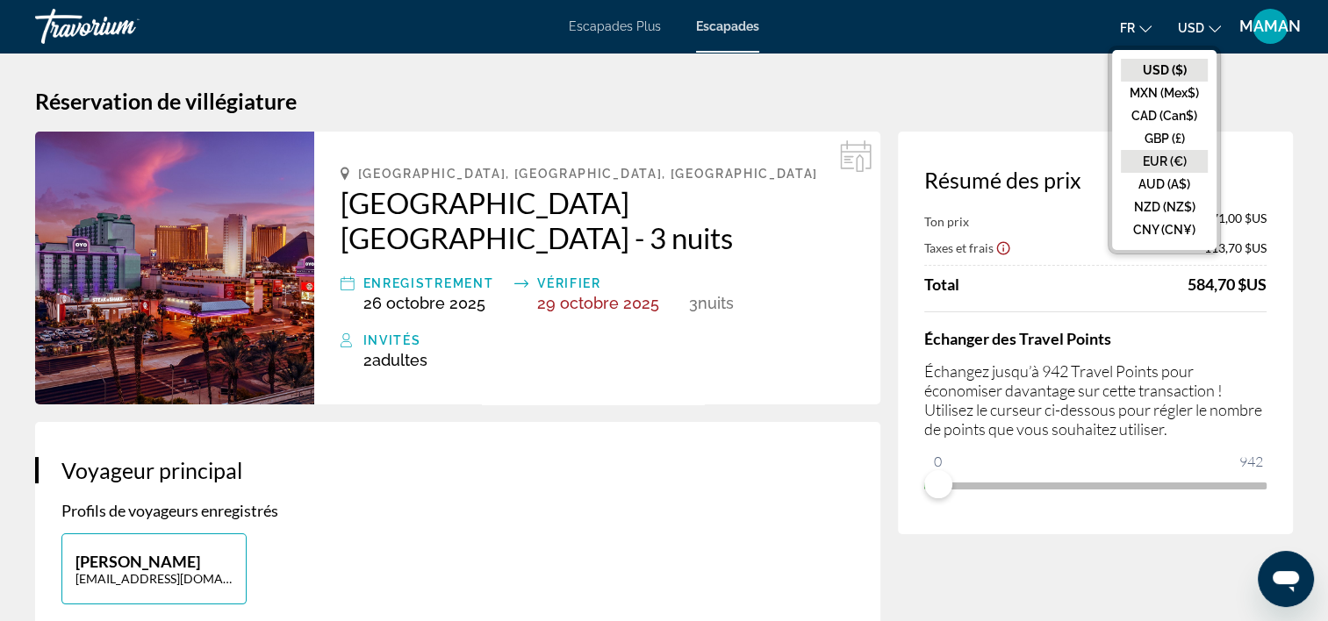
click at [1186, 161] on button "EUR (€)" at bounding box center [1164, 161] width 87 height 23
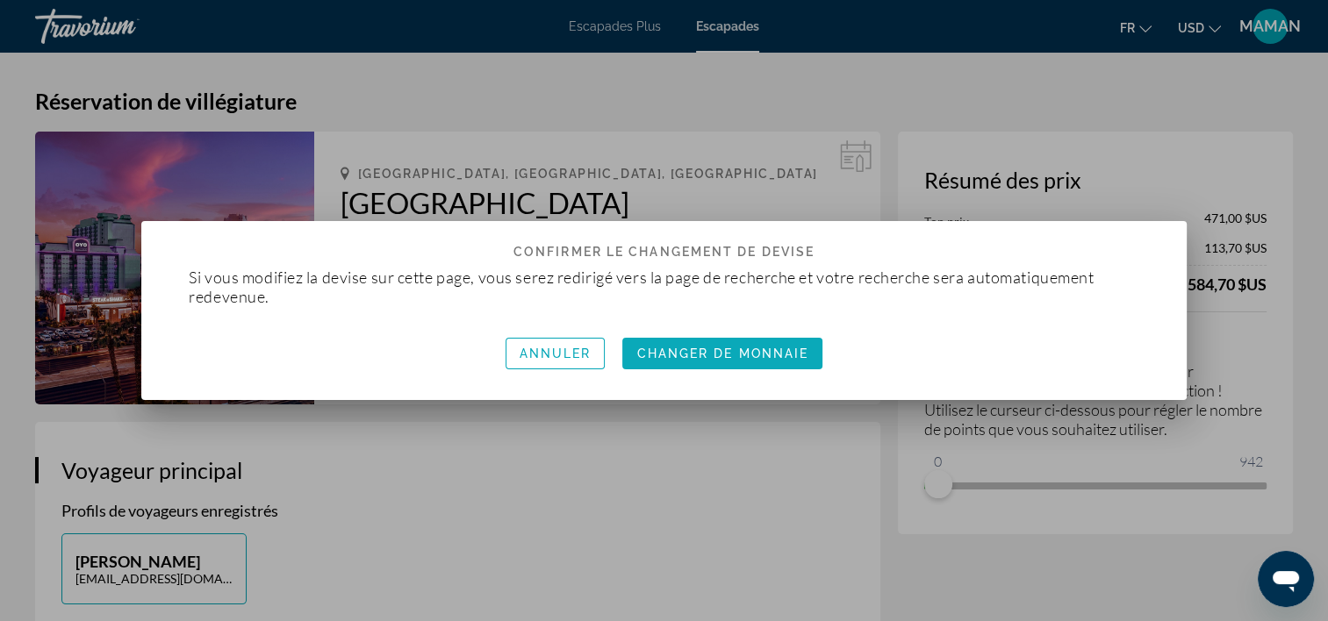
click at [755, 350] on span "Changer de monnaie" at bounding box center [722, 354] width 172 height 14
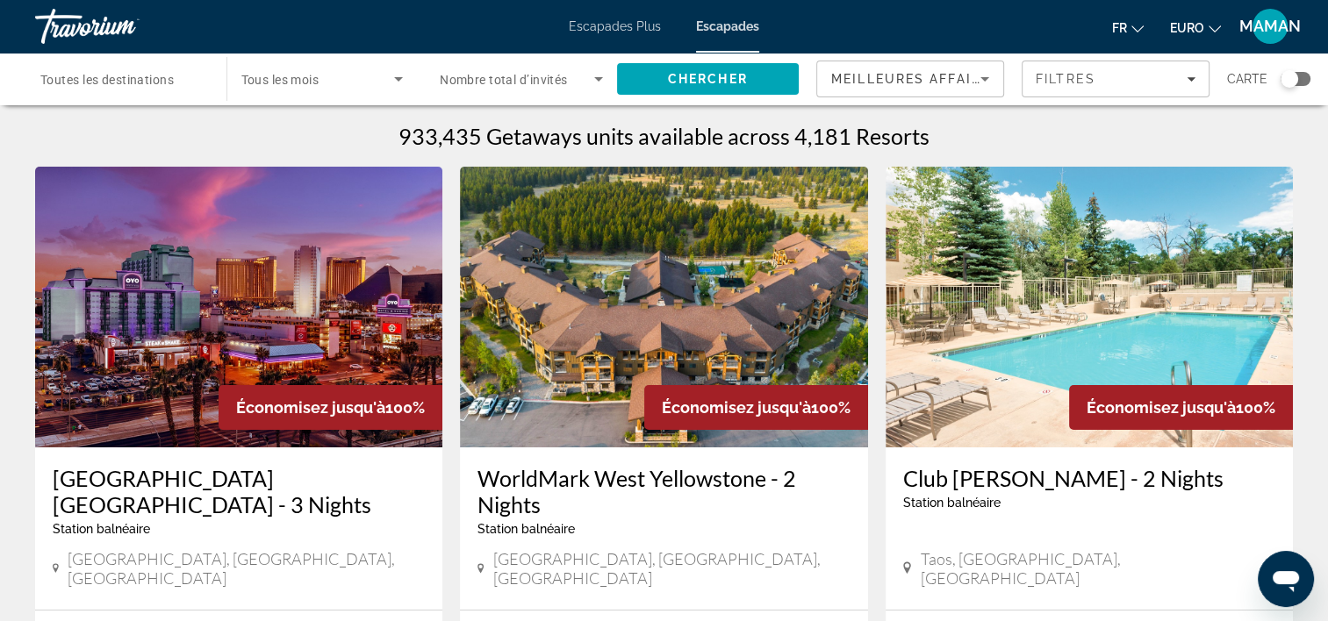
click at [220, 354] on img "Contenu principal" at bounding box center [238, 307] width 407 height 281
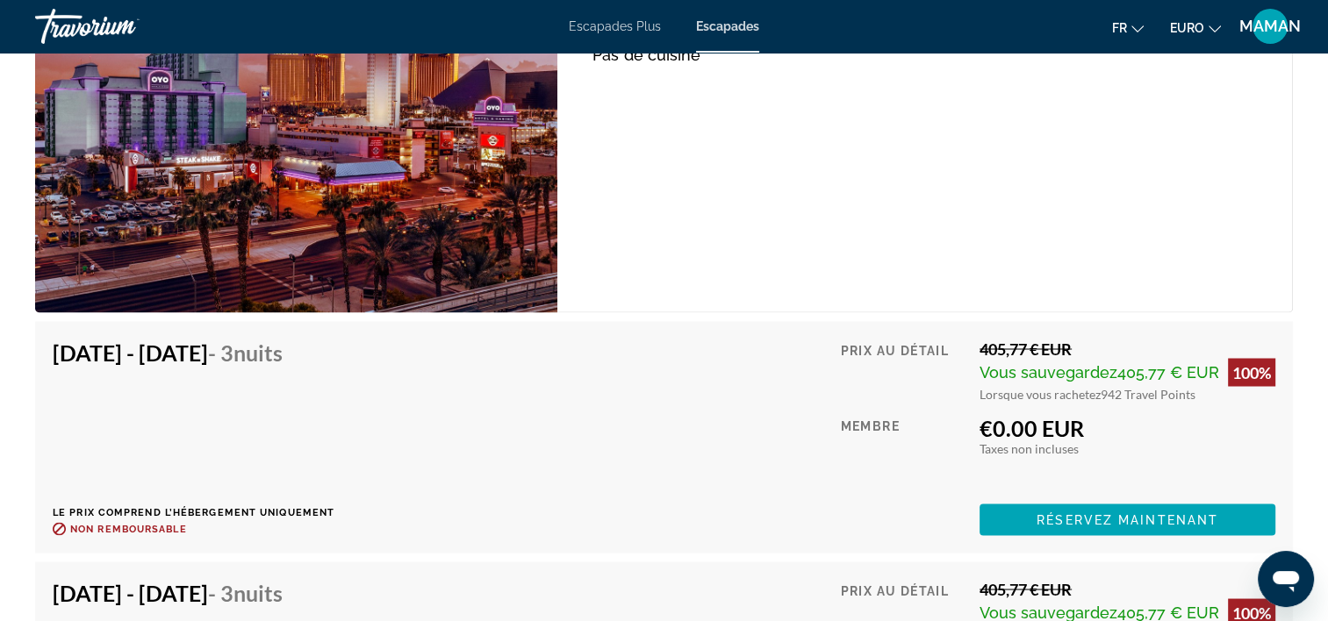
scroll to position [3036, 0]
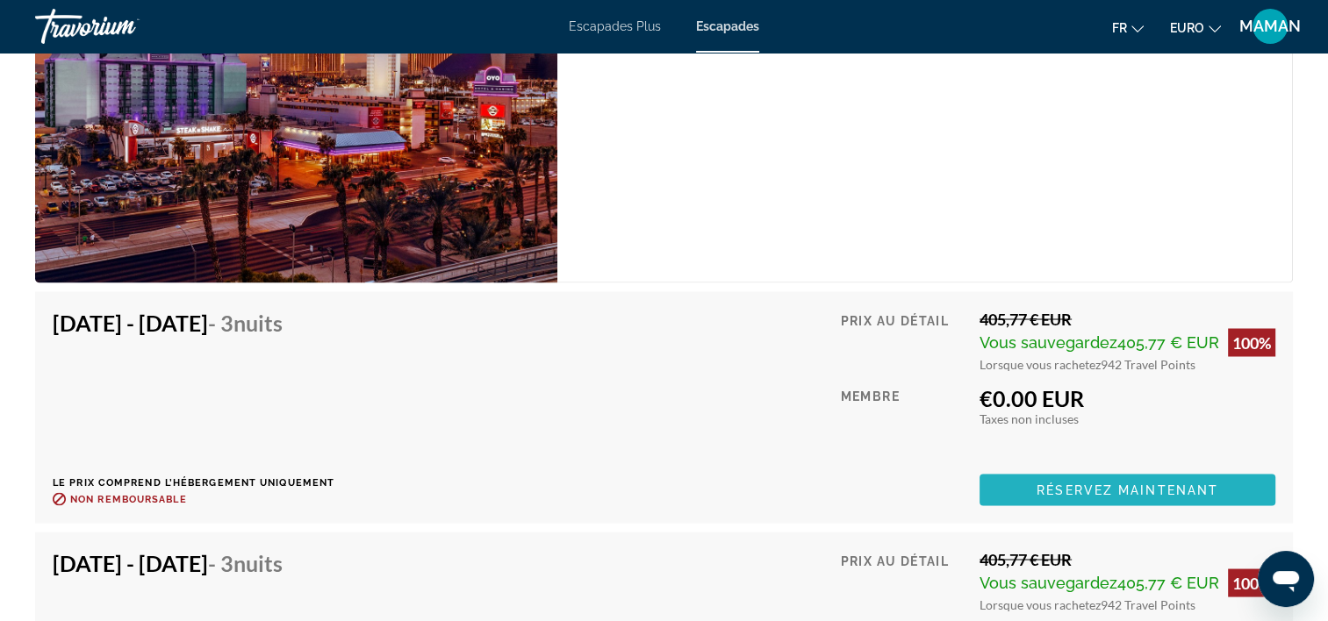
click at [1109, 490] on span "Réservez maintenant" at bounding box center [1127, 490] width 182 height 14
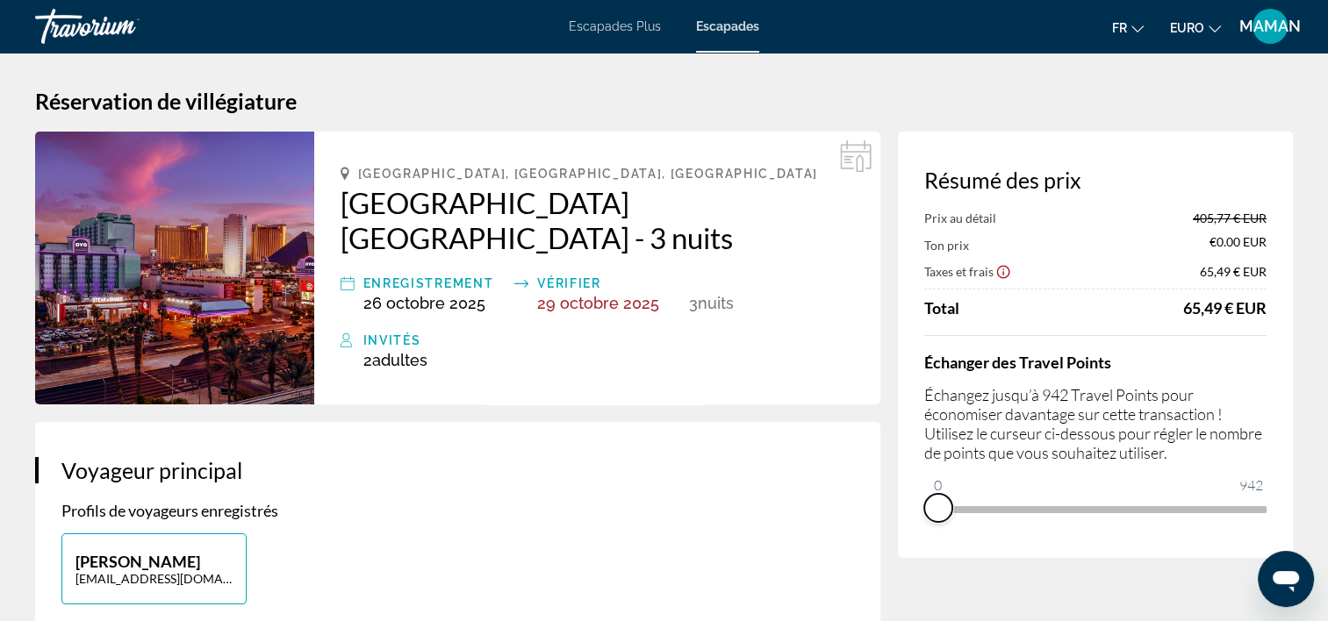
drag, startPoint x: 1253, startPoint y: 525, endPoint x: 900, endPoint y: 526, distance: 352.7
click at [900, 526] on div "Résumé des prix Prix au détail 405,77 € EUR Ton prix €0.00 EUR Taxes et frais 6…" at bounding box center [1095, 345] width 395 height 426
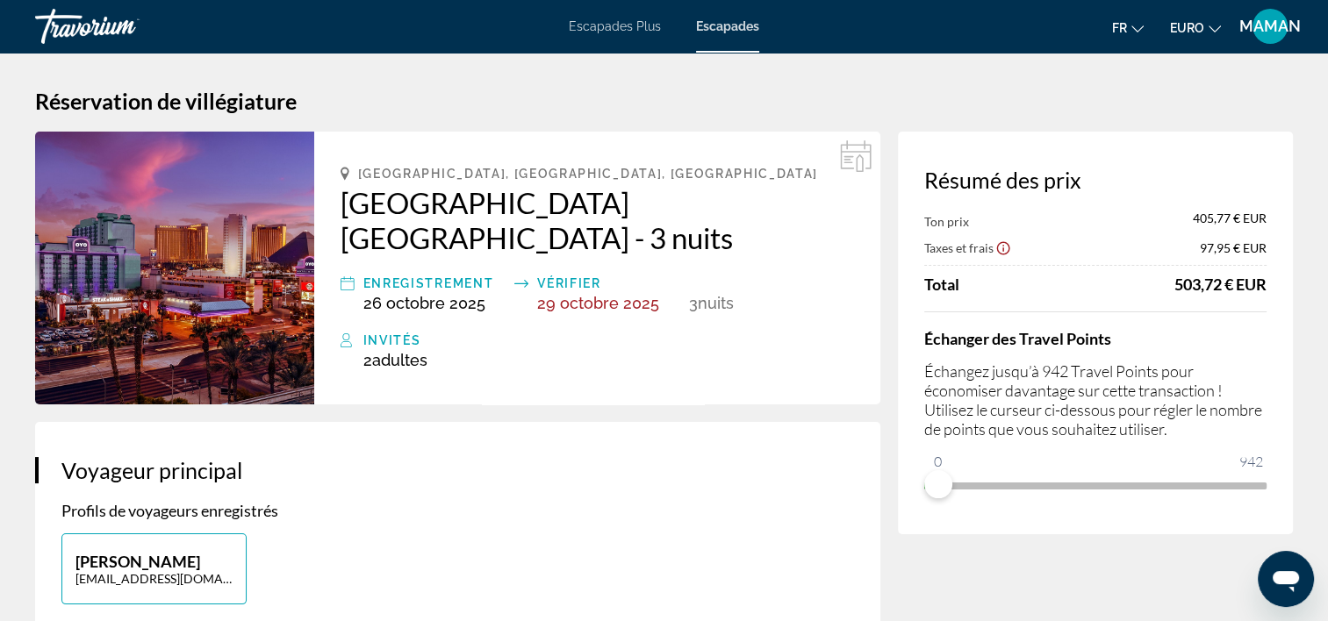
click at [724, 210] on h2 "[GEOGRAPHIC_DATA] [GEOGRAPHIC_DATA] - 3 nuits" at bounding box center [596, 220] width 513 height 70
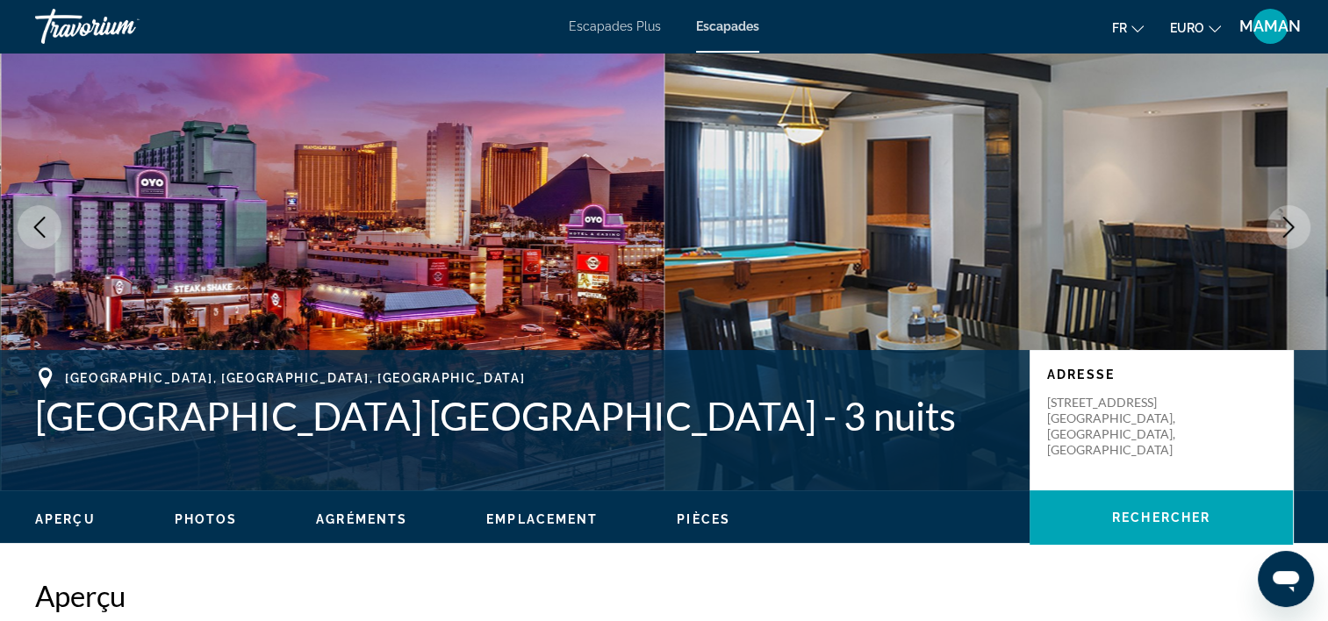
scroll to position [88, 0]
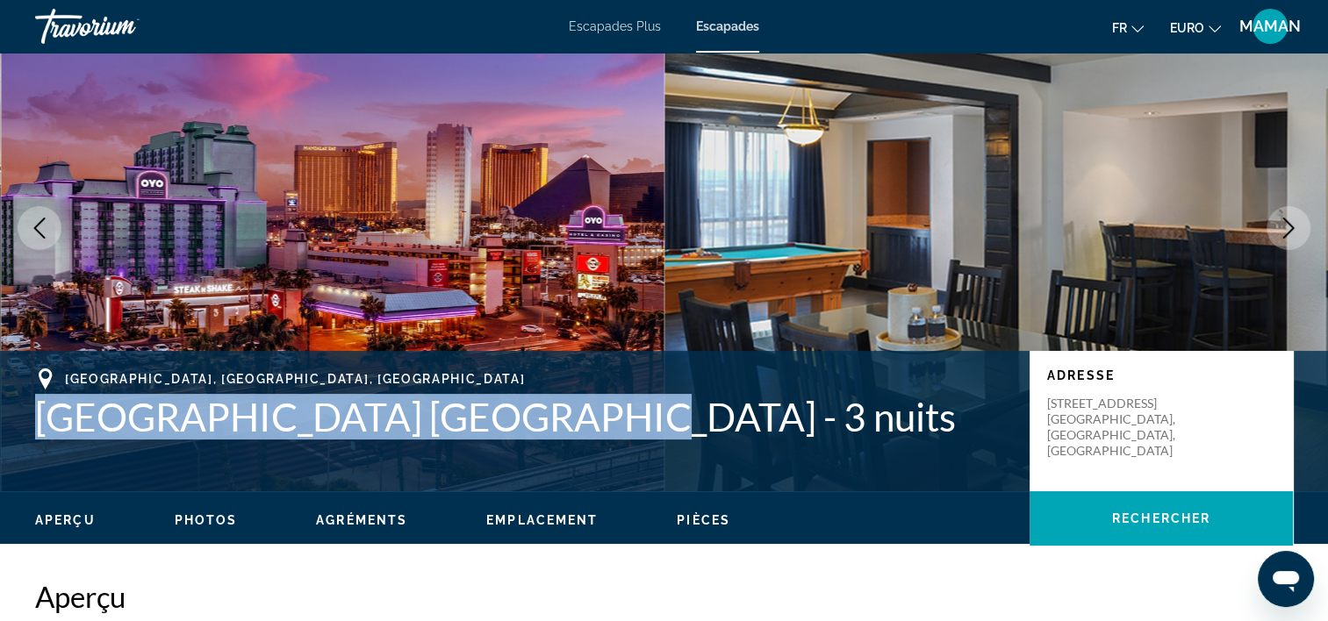
drag, startPoint x: 555, startPoint y: 418, endPoint x: 40, endPoint y: 446, distance: 515.0
click at [40, 446] on div "Las Vegas, NV, États-Unis OYO Hotel & Casino Las Vegas - 3 nuits Adresse 115 E.…" at bounding box center [664, 421] width 1328 height 105
copy h1 "OYO Hotel & Casino Las Vegas"
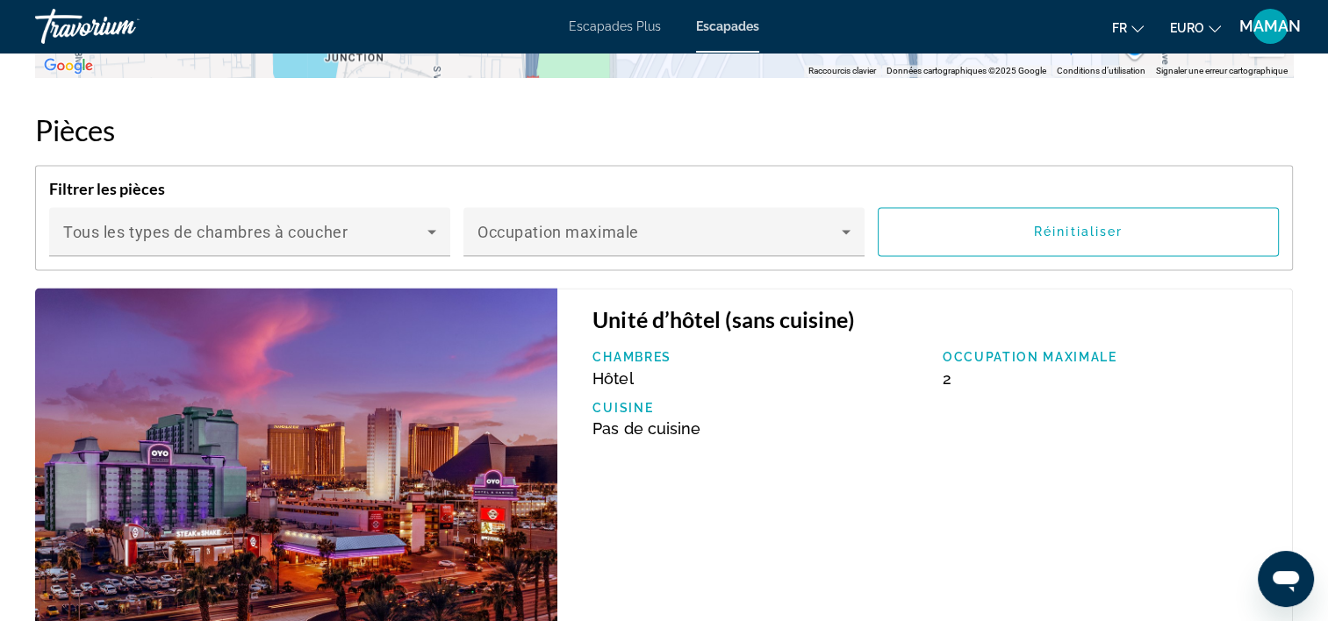
scroll to position [2720, 0]
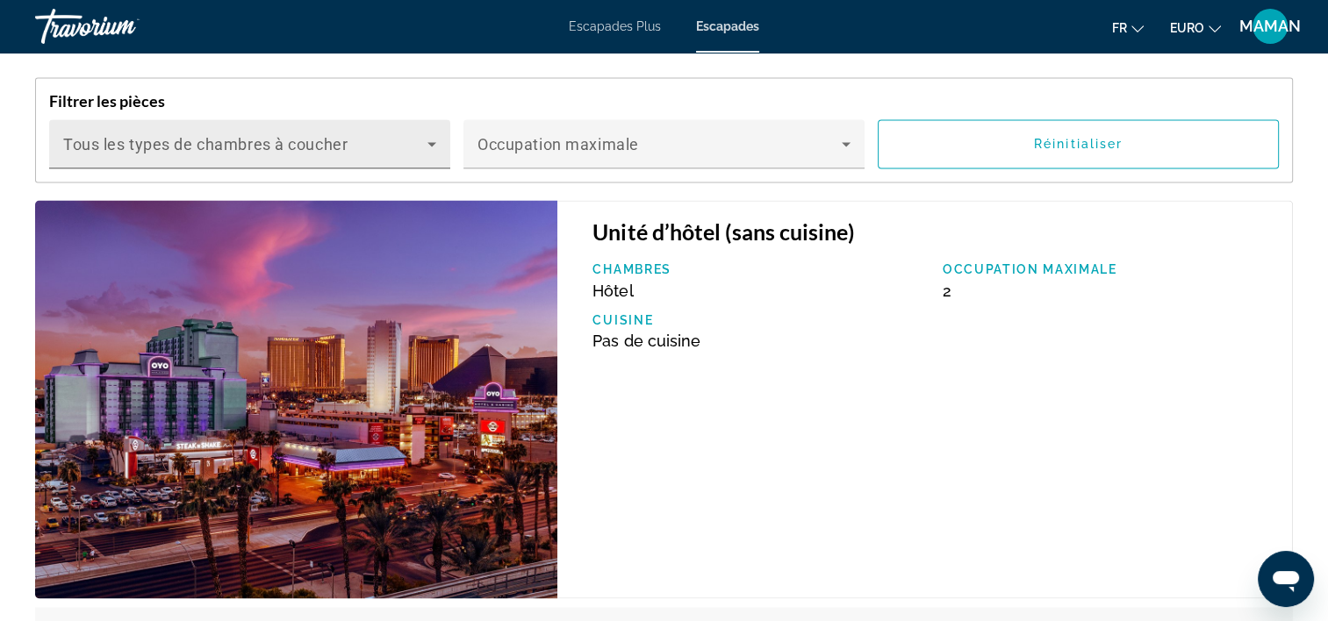
click at [431, 142] on icon "Contenu principal" at bounding box center [431, 144] width 9 height 4
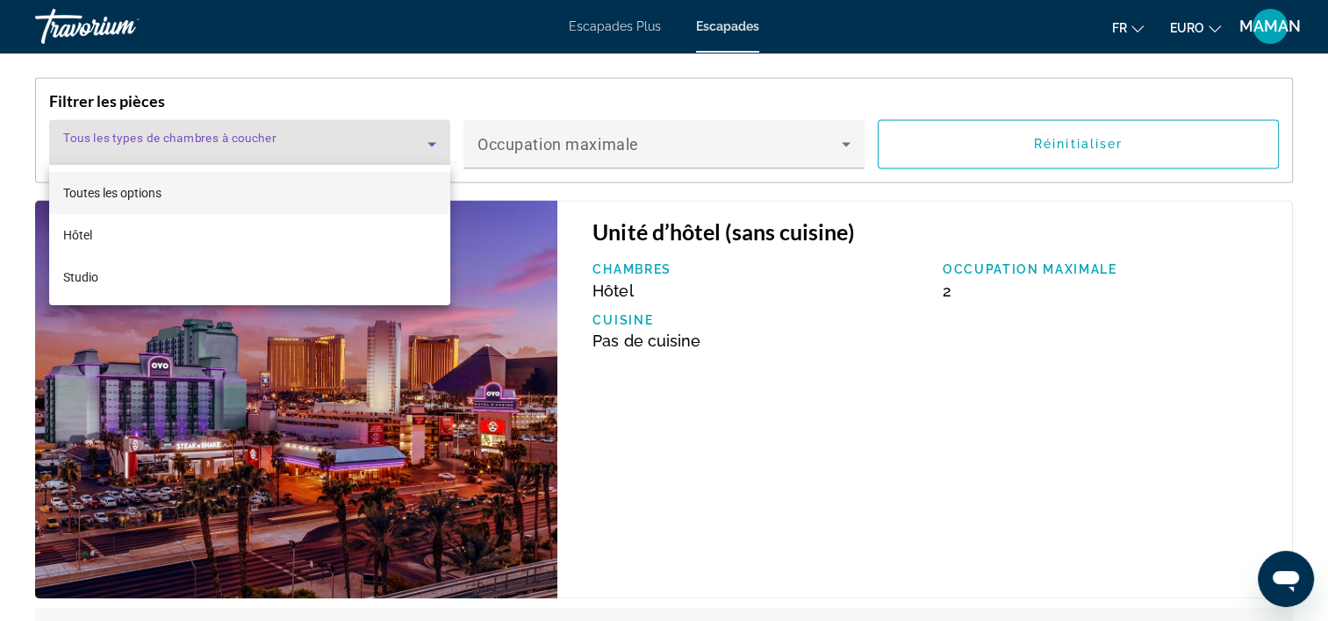
click at [431, 140] on div at bounding box center [664, 310] width 1328 height 621
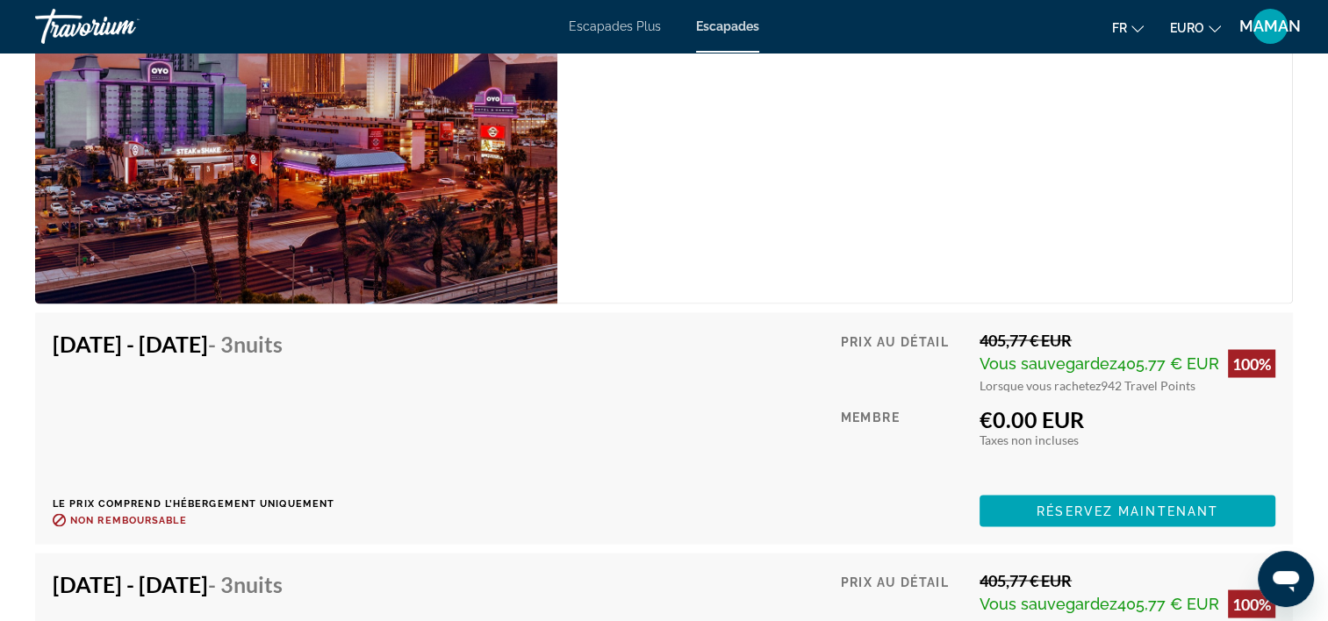
scroll to position [3071, 0]
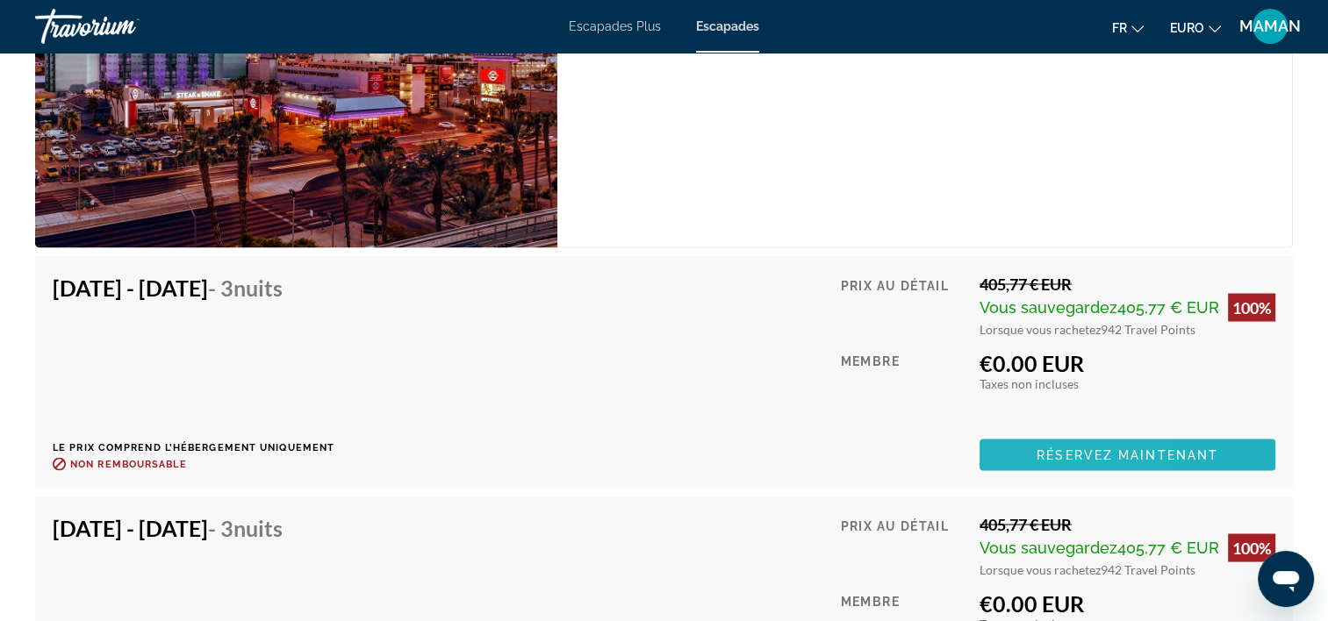
click at [1000, 448] on span "Contenu principal" at bounding box center [1127, 454] width 296 height 42
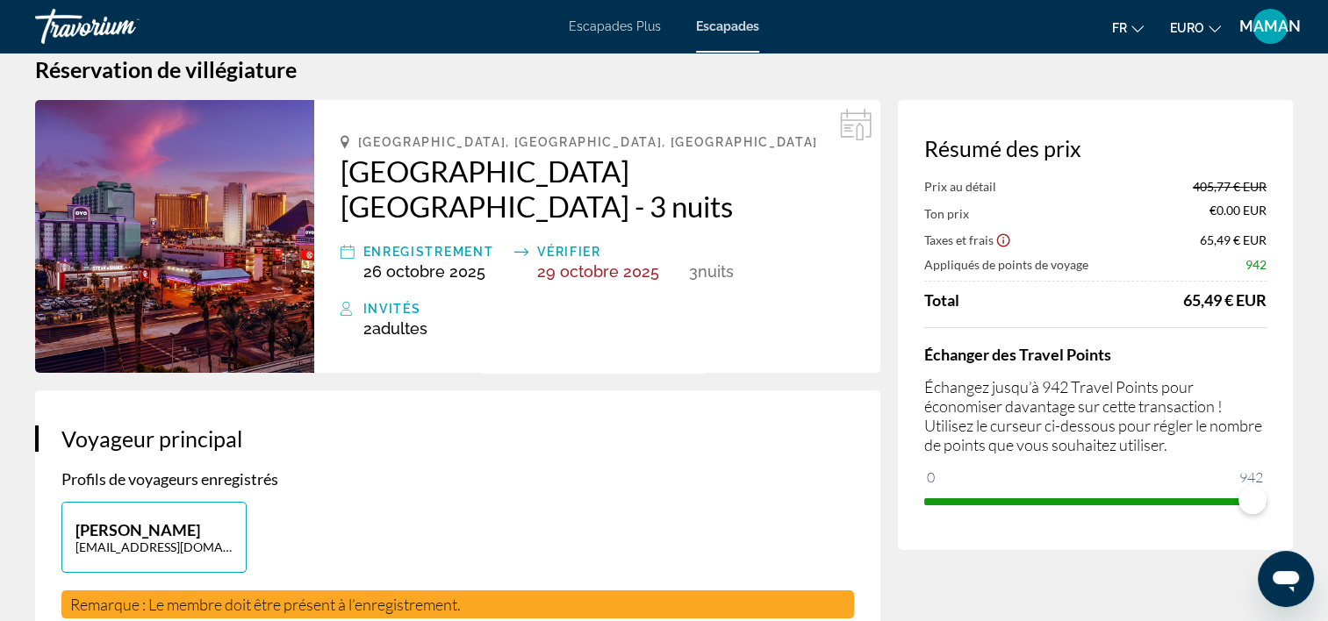
scroll to position [88, 0]
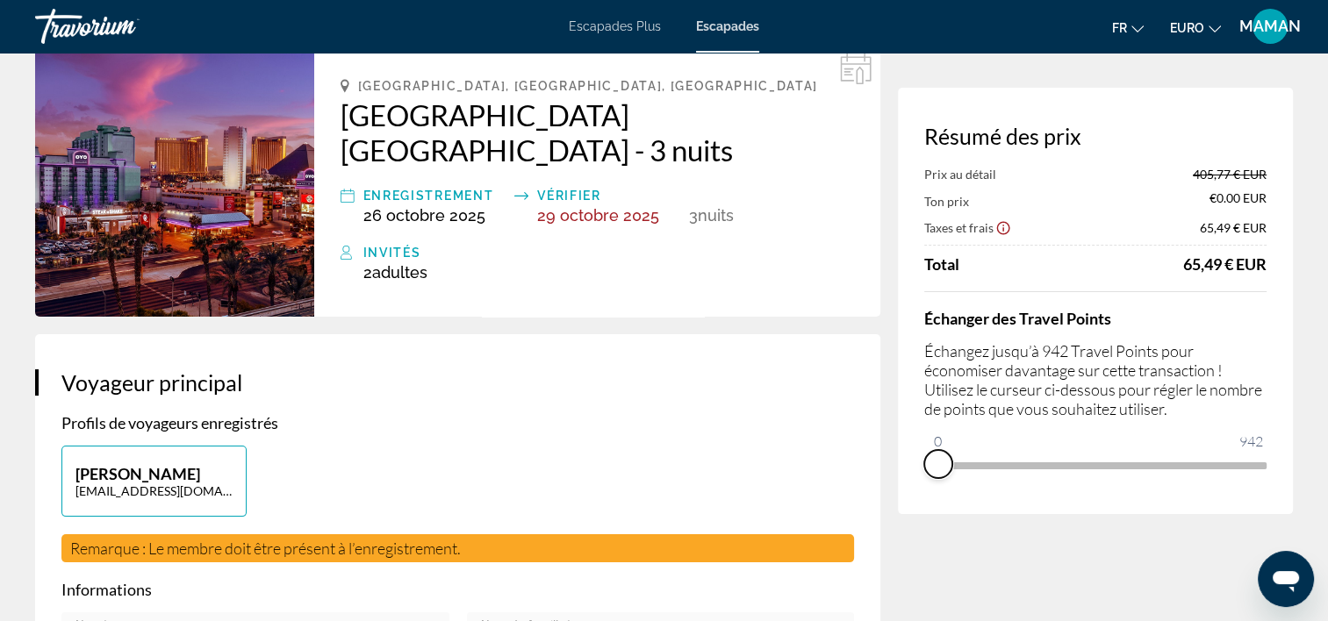
drag, startPoint x: 1253, startPoint y: 486, endPoint x: 894, endPoint y: 490, distance: 358.9
